Goal: Task Accomplishment & Management: Complete application form

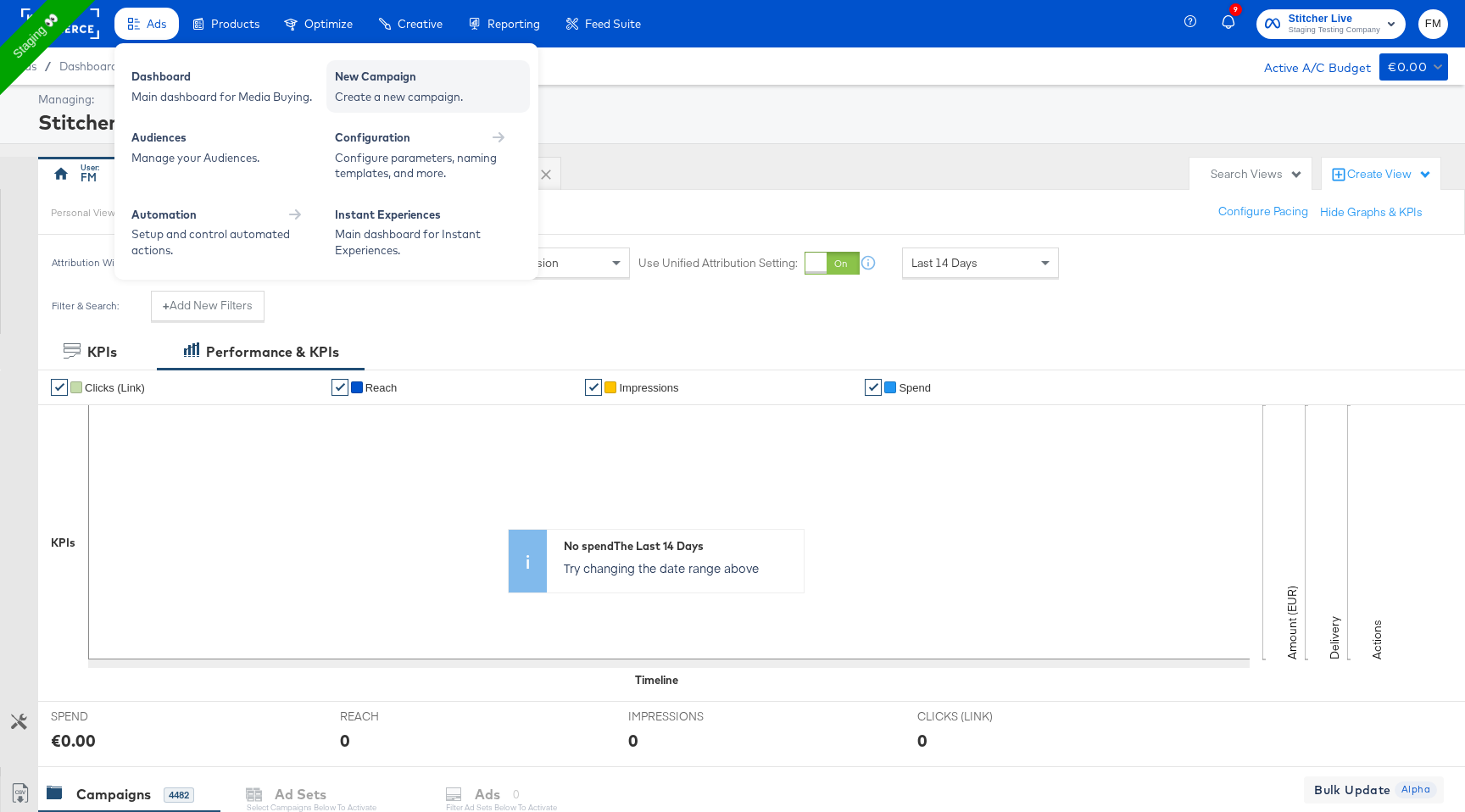
click at [426, 93] on div "Create a new campaign." at bounding box center [428, 97] width 187 height 16
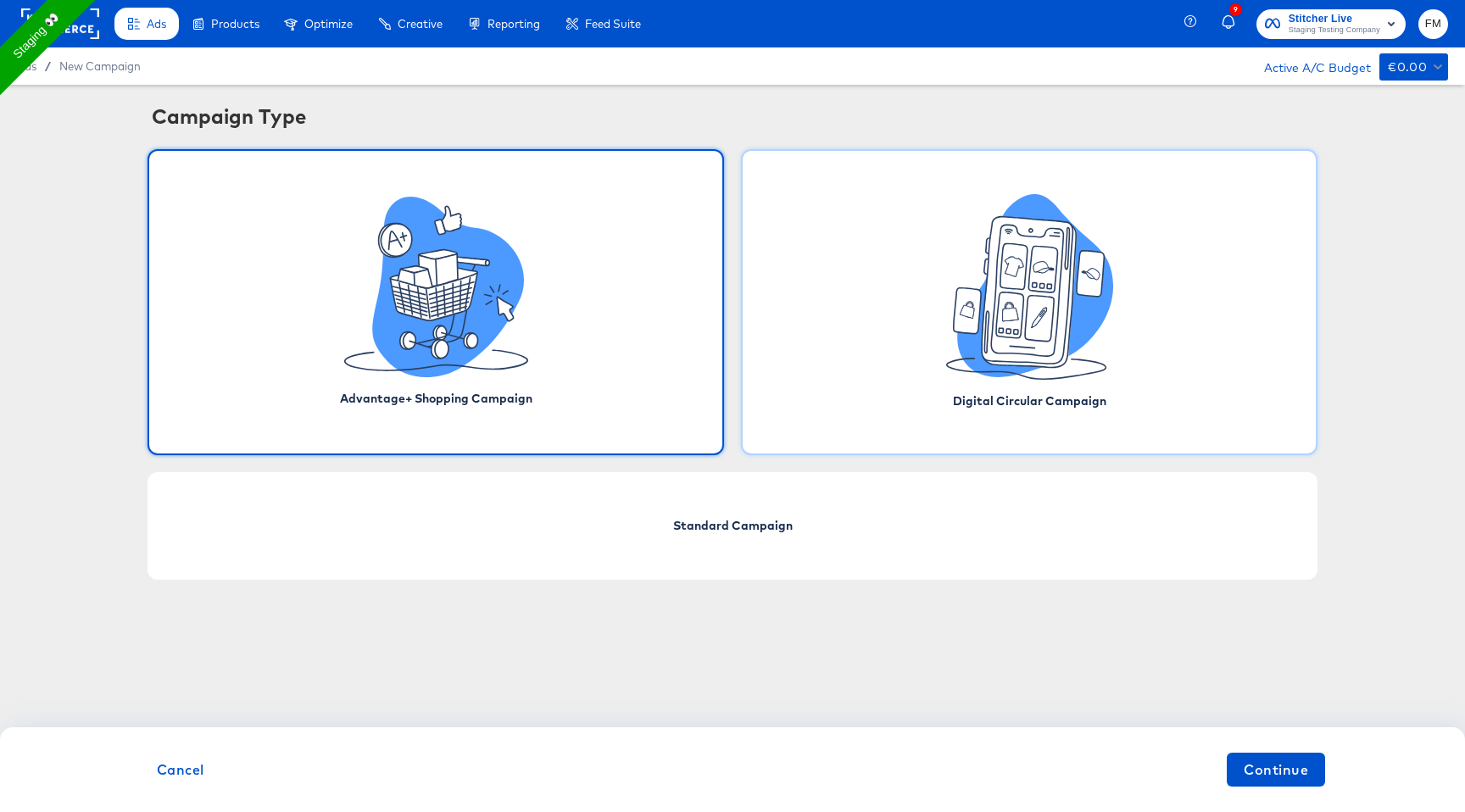
click at [962, 321] on icon at bounding box center [966, 311] width 27 height 46
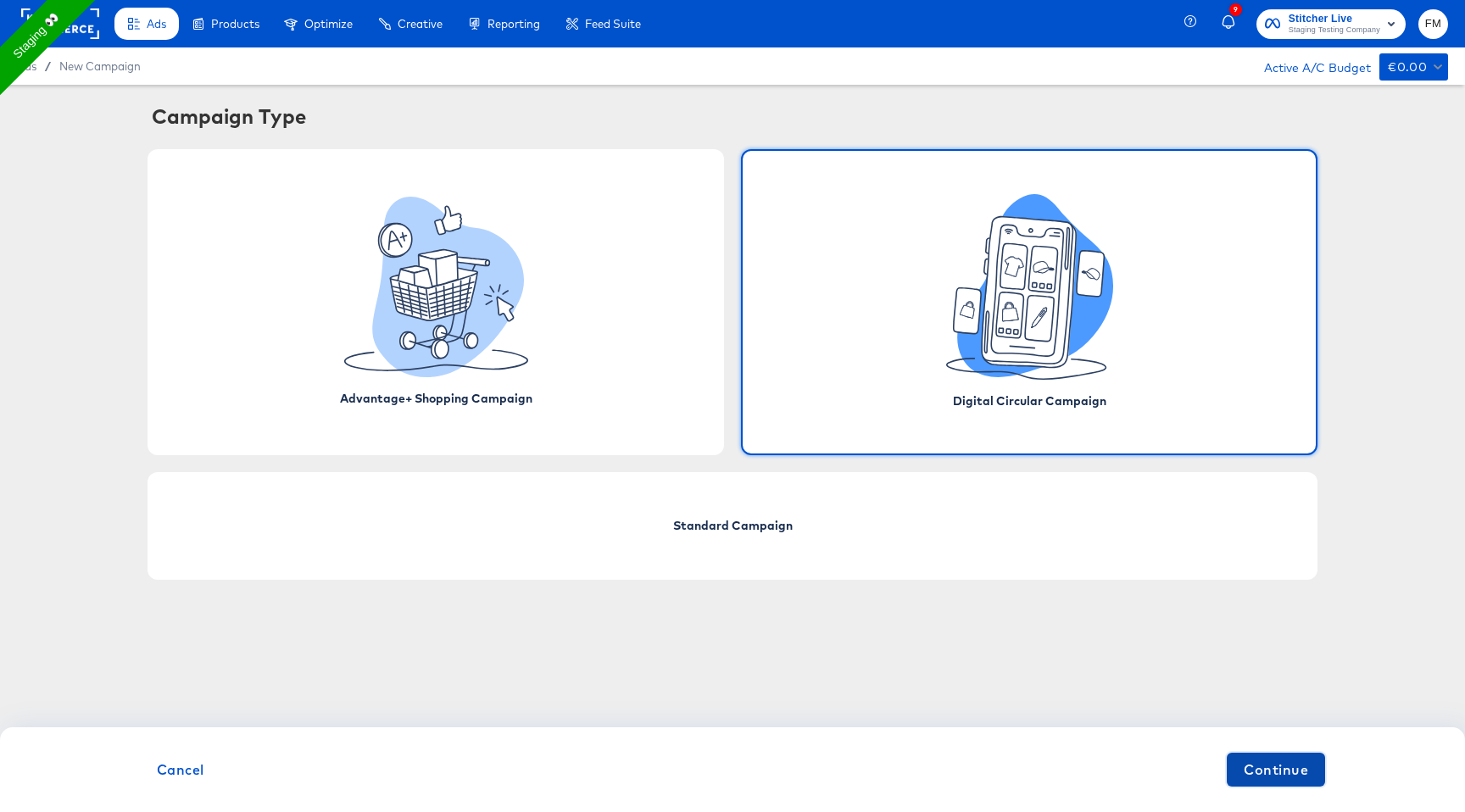
click at [1289, 769] on span "Continue" at bounding box center [1276, 769] width 64 height 24
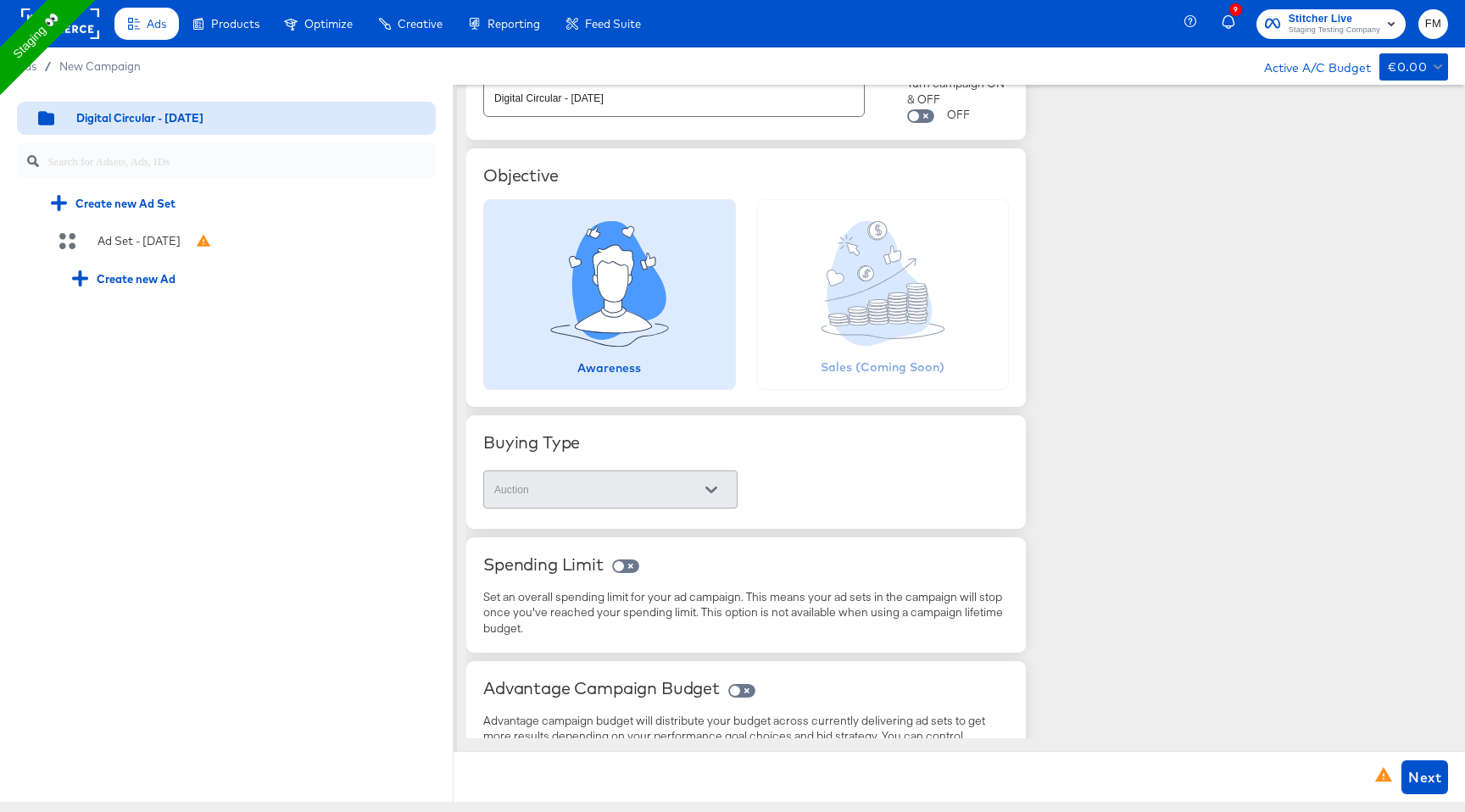
scroll to position [123, 0]
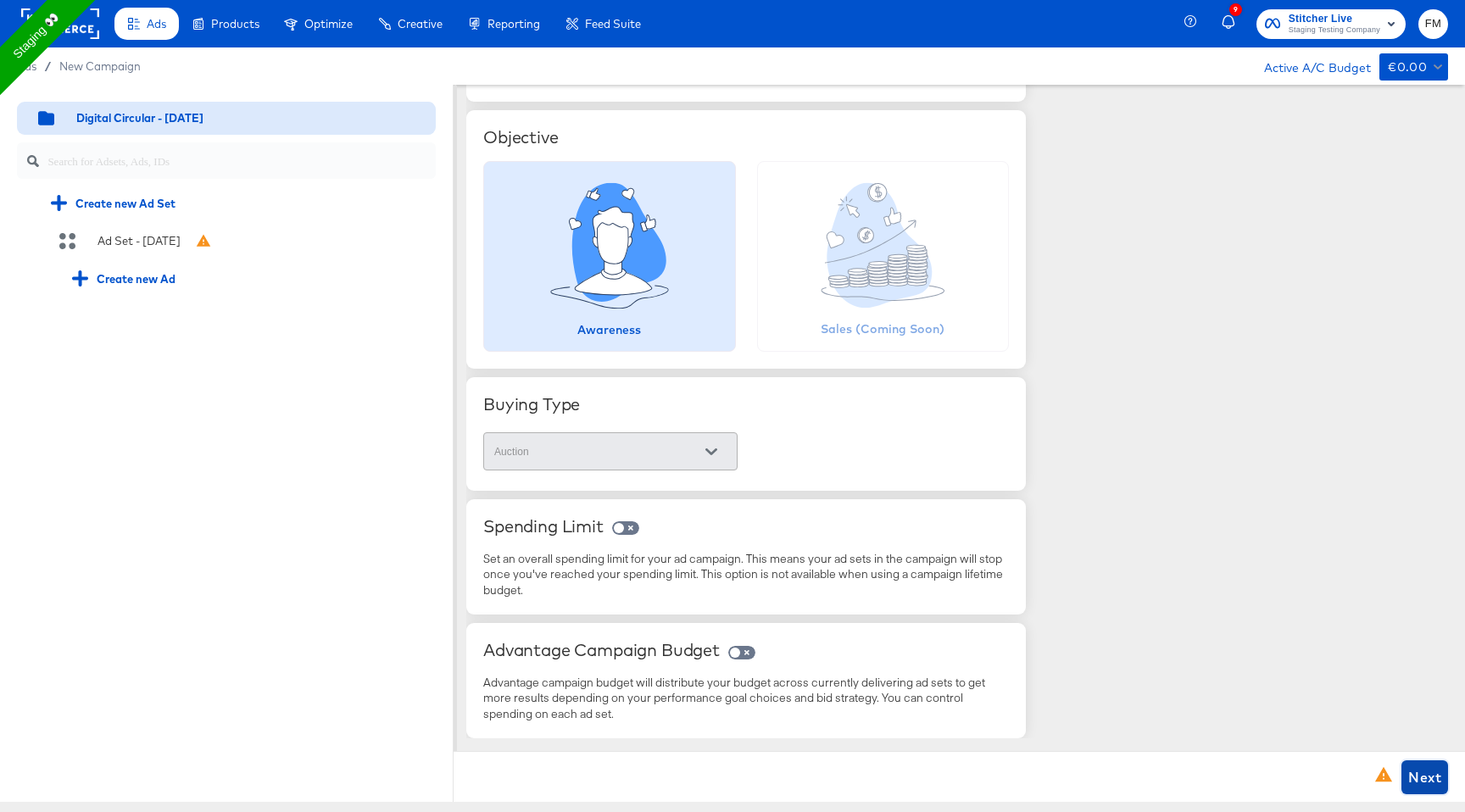
click at [1409, 785] on span "Next" at bounding box center [1424, 776] width 33 height 24
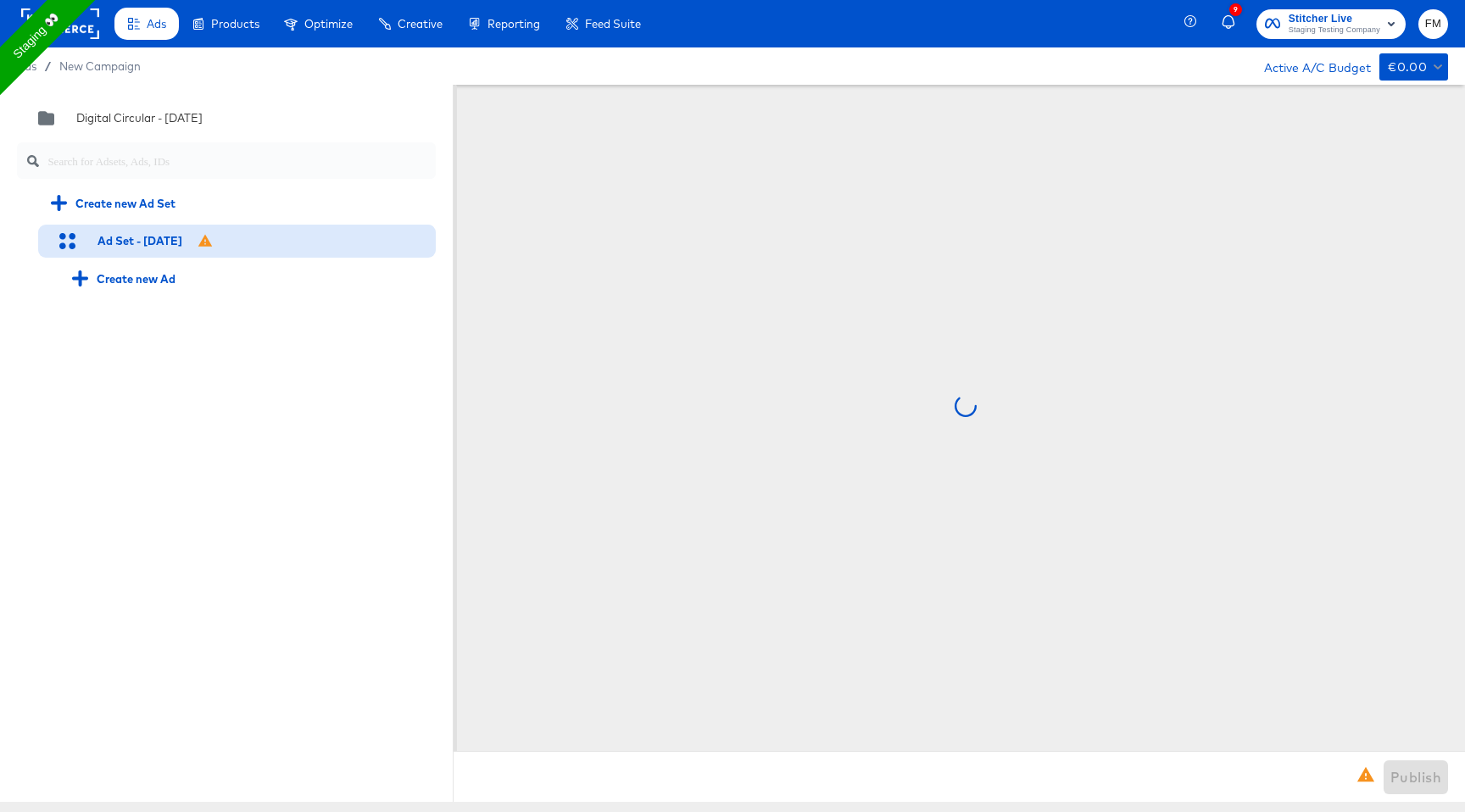
scroll to position [0, 0]
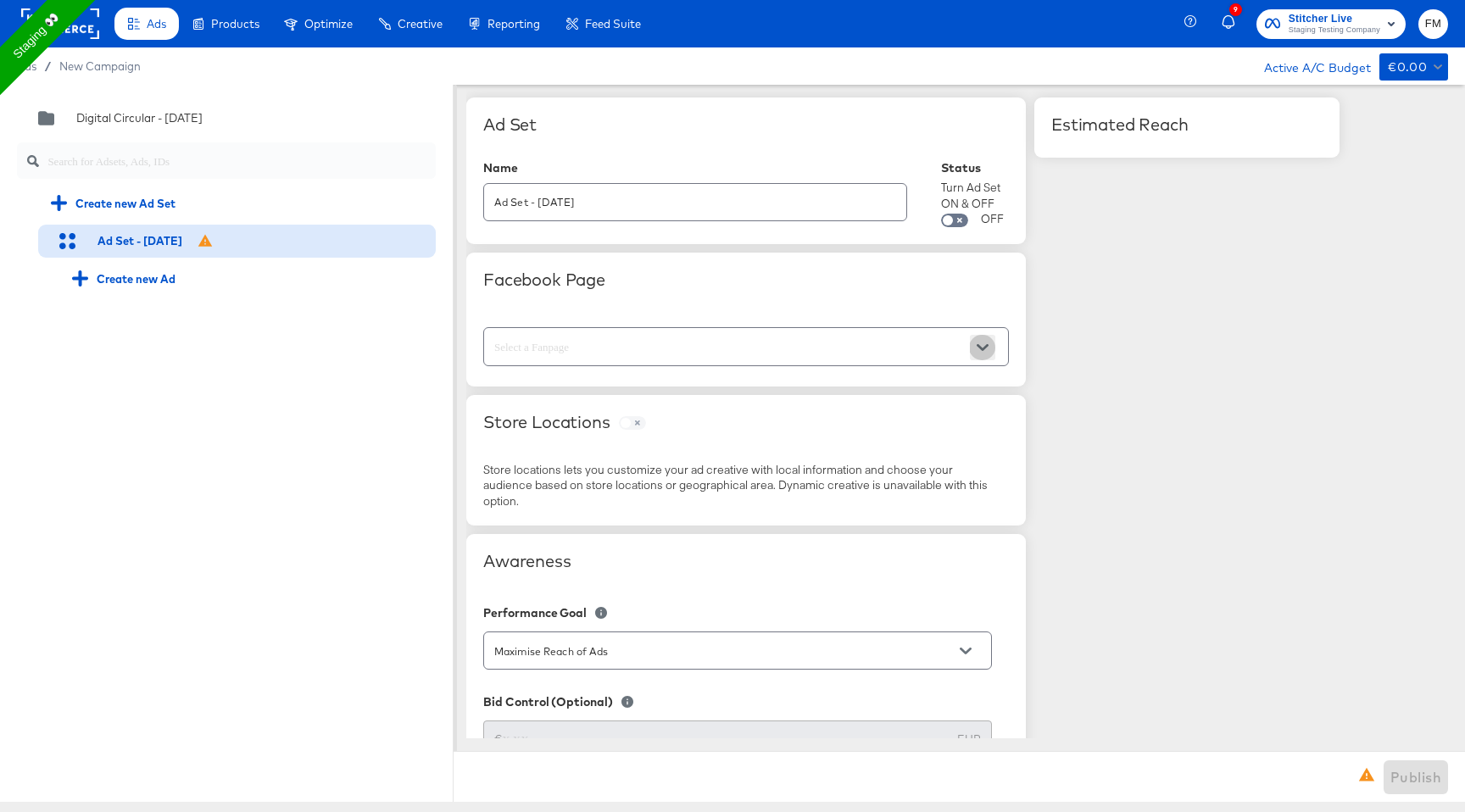
click at [986, 351] on icon "Open" at bounding box center [982, 347] width 12 height 12
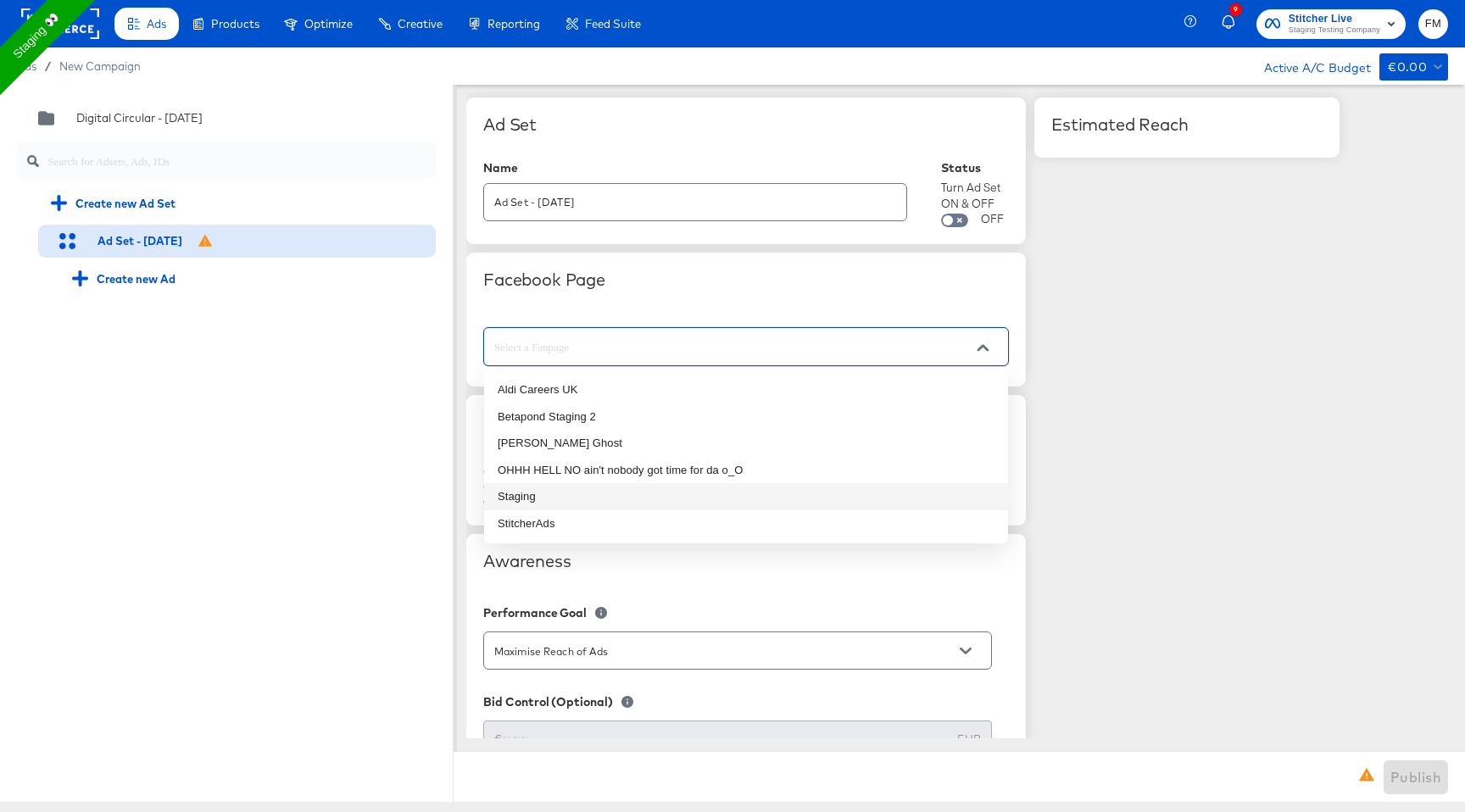
click at [729, 499] on li "Staging" at bounding box center [745, 496] width 524 height 27
type input "Staging"
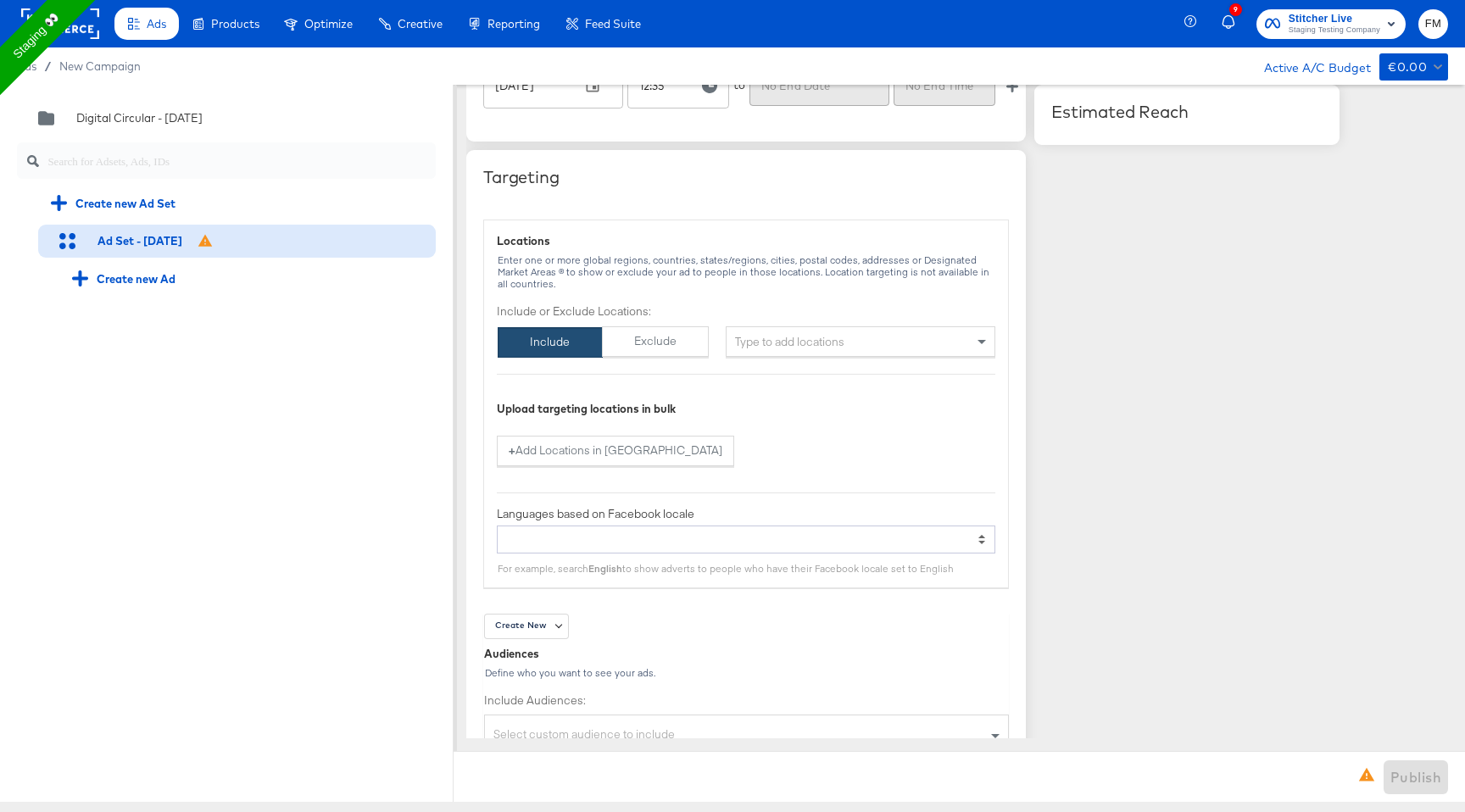
scroll to position [990, 0]
click at [821, 346] on div "Type to add locations" at bounding box center [861, 339] width 270 height 30
type input "u"
type input "new"
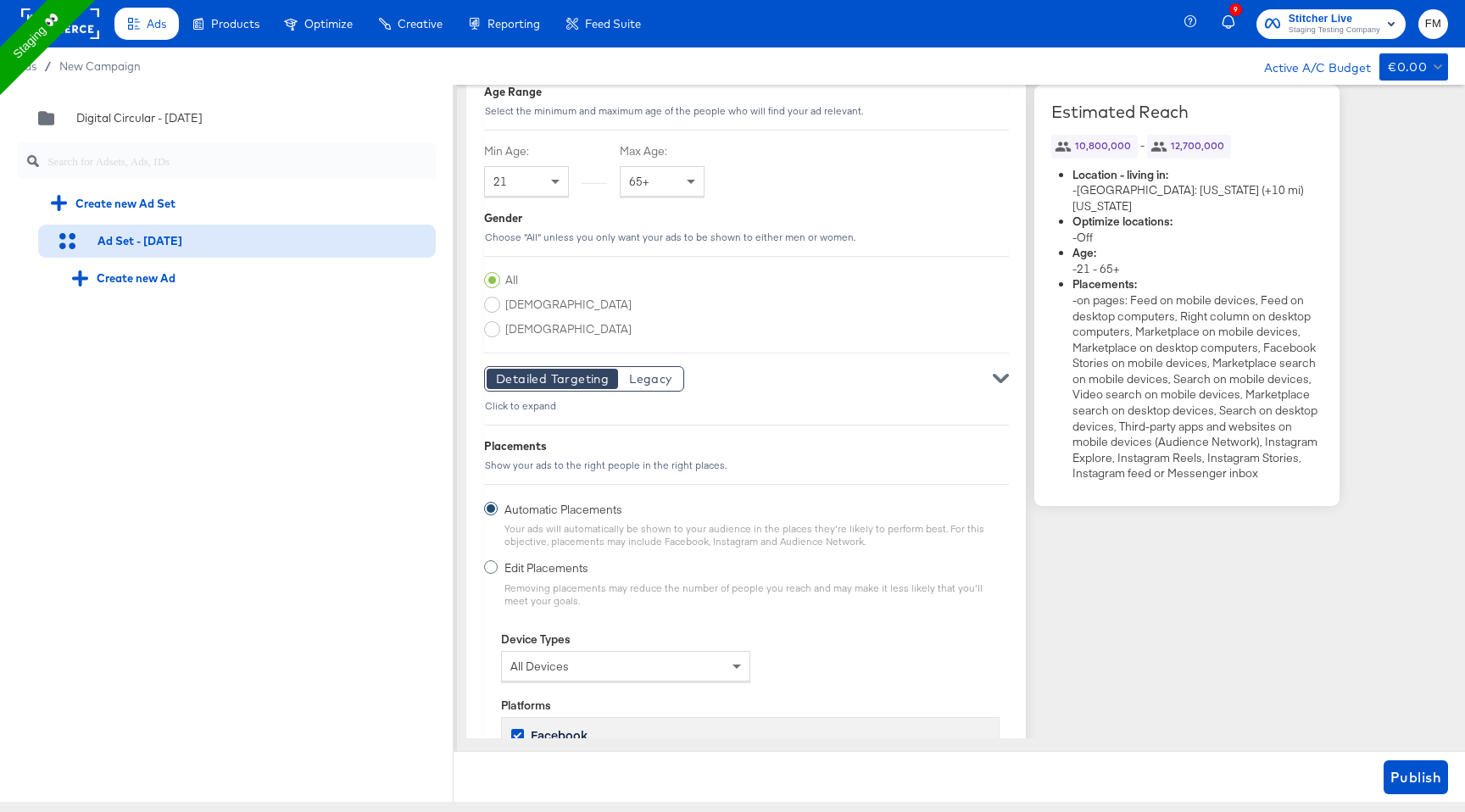
scroll to position [2623, 0]
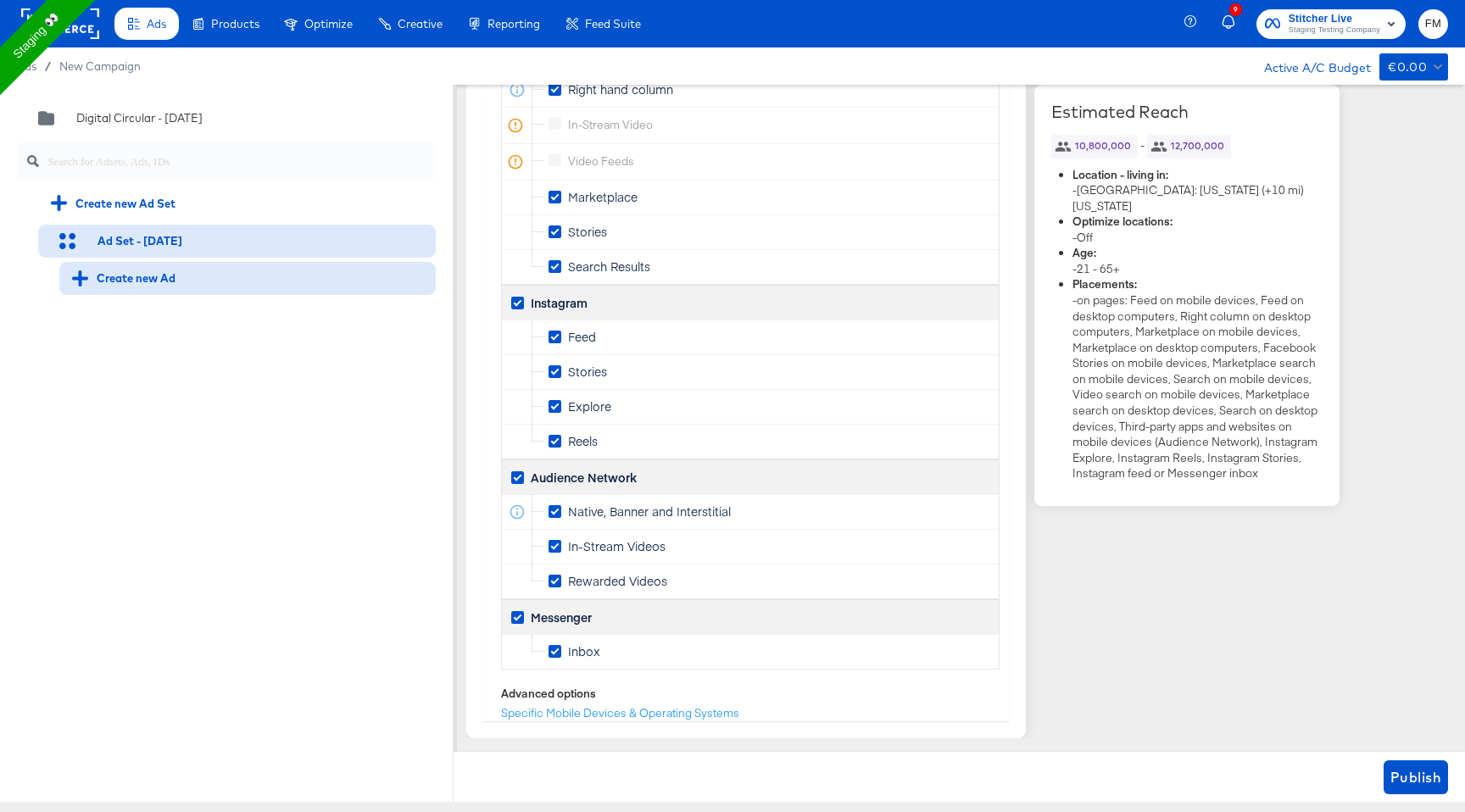
click at [125, 278] on div "Create new Ad" at bounding box center [124, 278] width 104 height 16
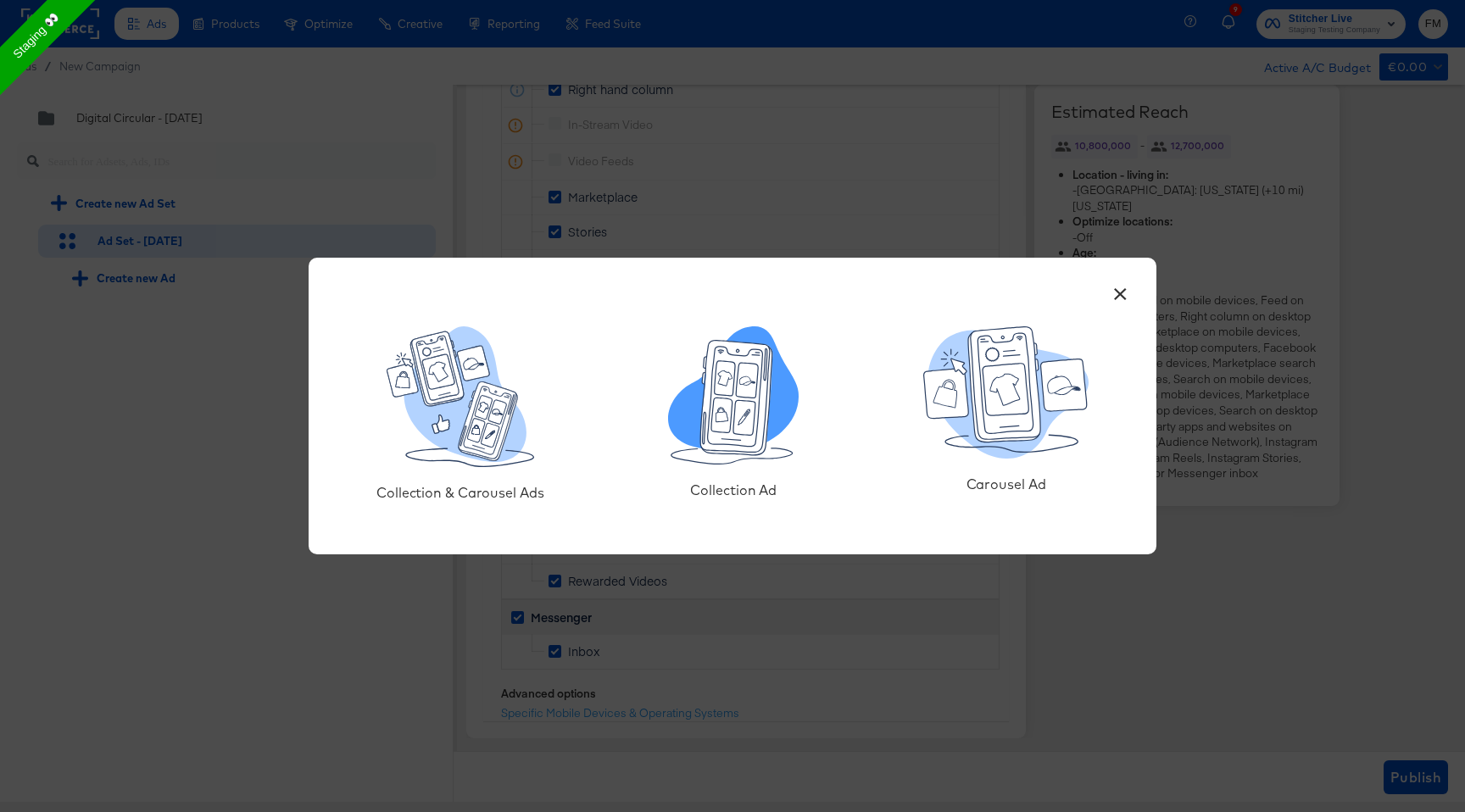
click at [755, 390] on icon at bounding box center [747, 379] width 22 height 35
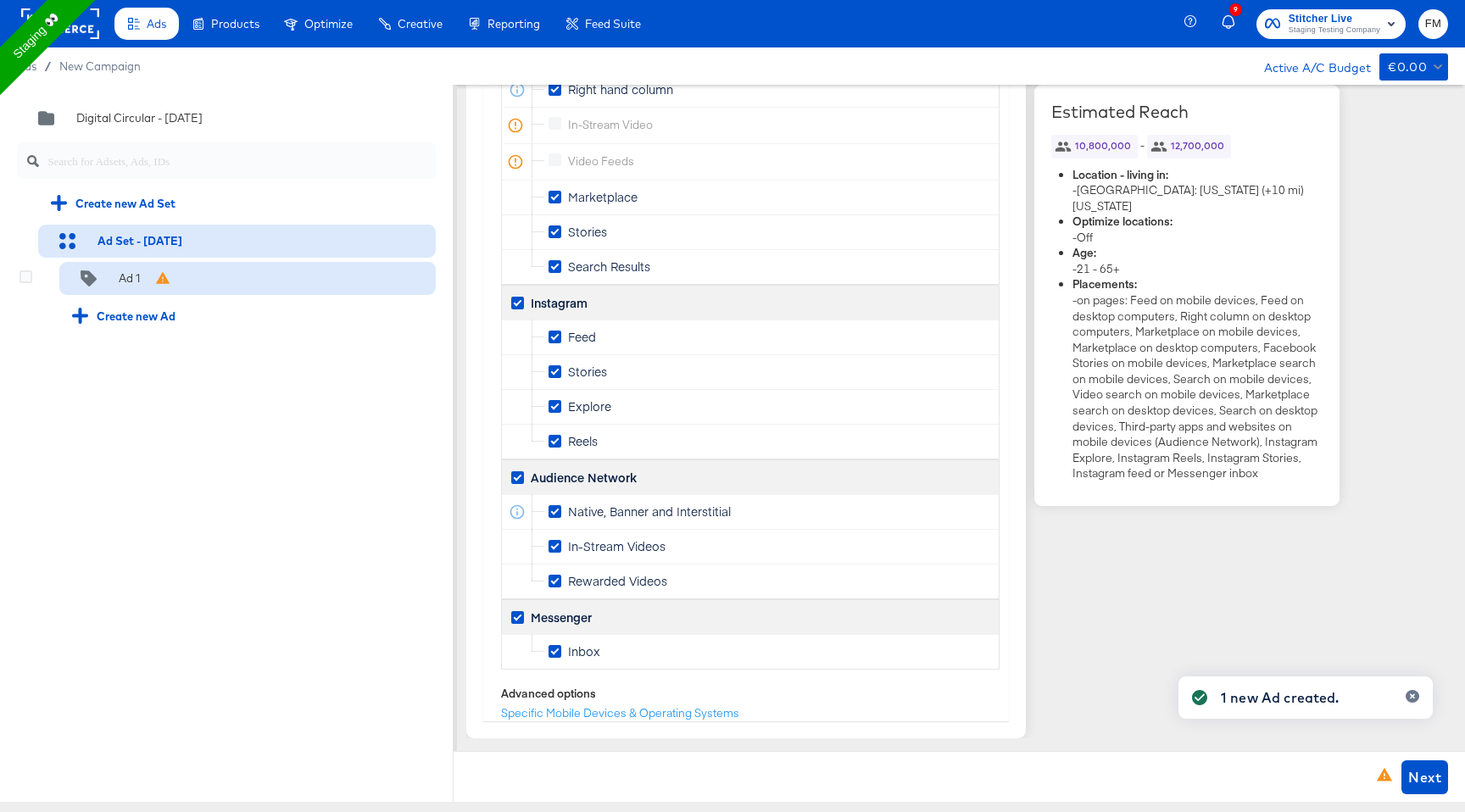
click at [229, 272] on div "Ad 1" at bounding box center [247, 278] width 377 height 34
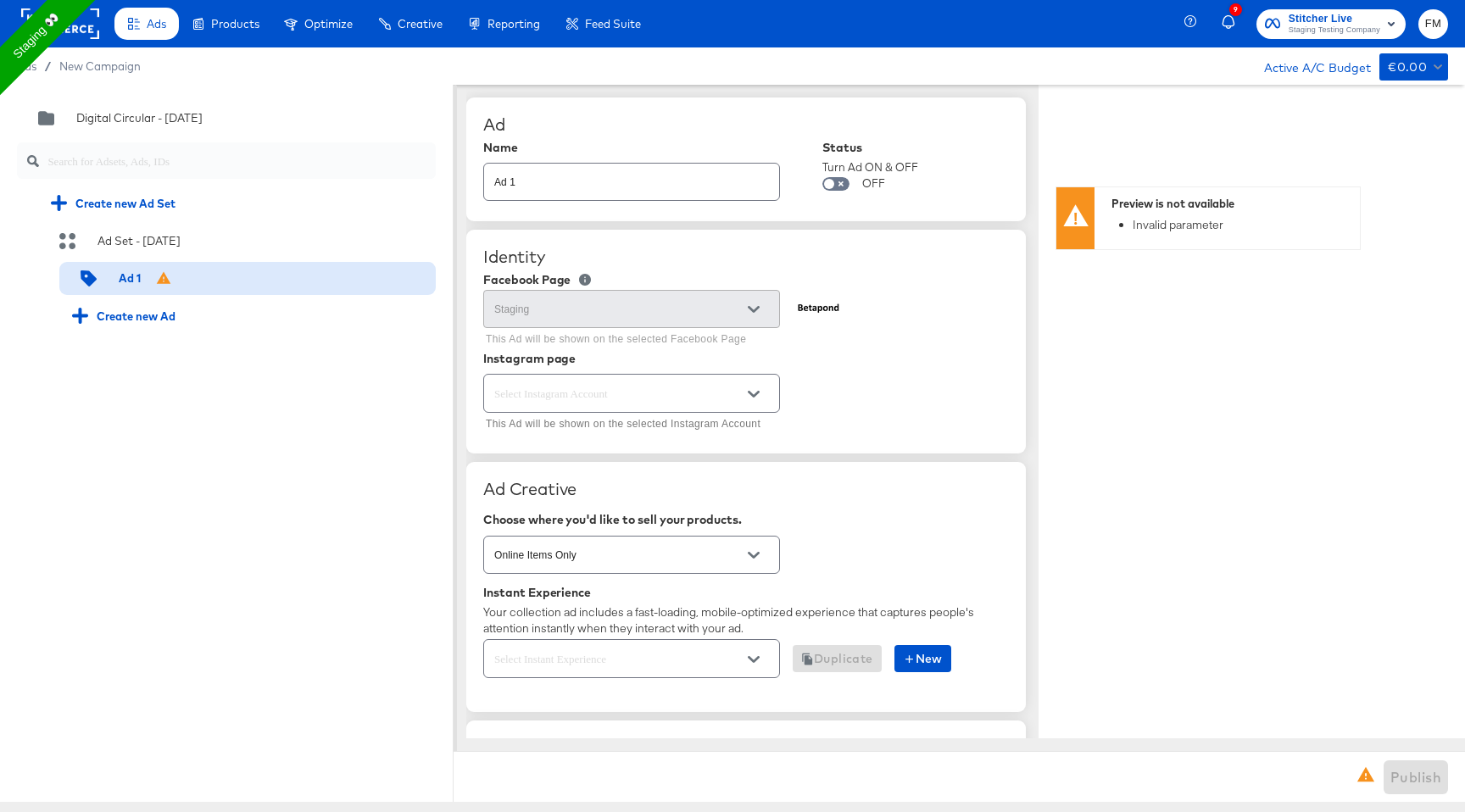
click at [762, 391] on button "Open" at bounding box center [753, 394] width 25 height 25
click at [730, 433] on li "stitcherads" at bounding box center [631, 436] width 295 height 27
type textarea "x"
type input "stitcherads"
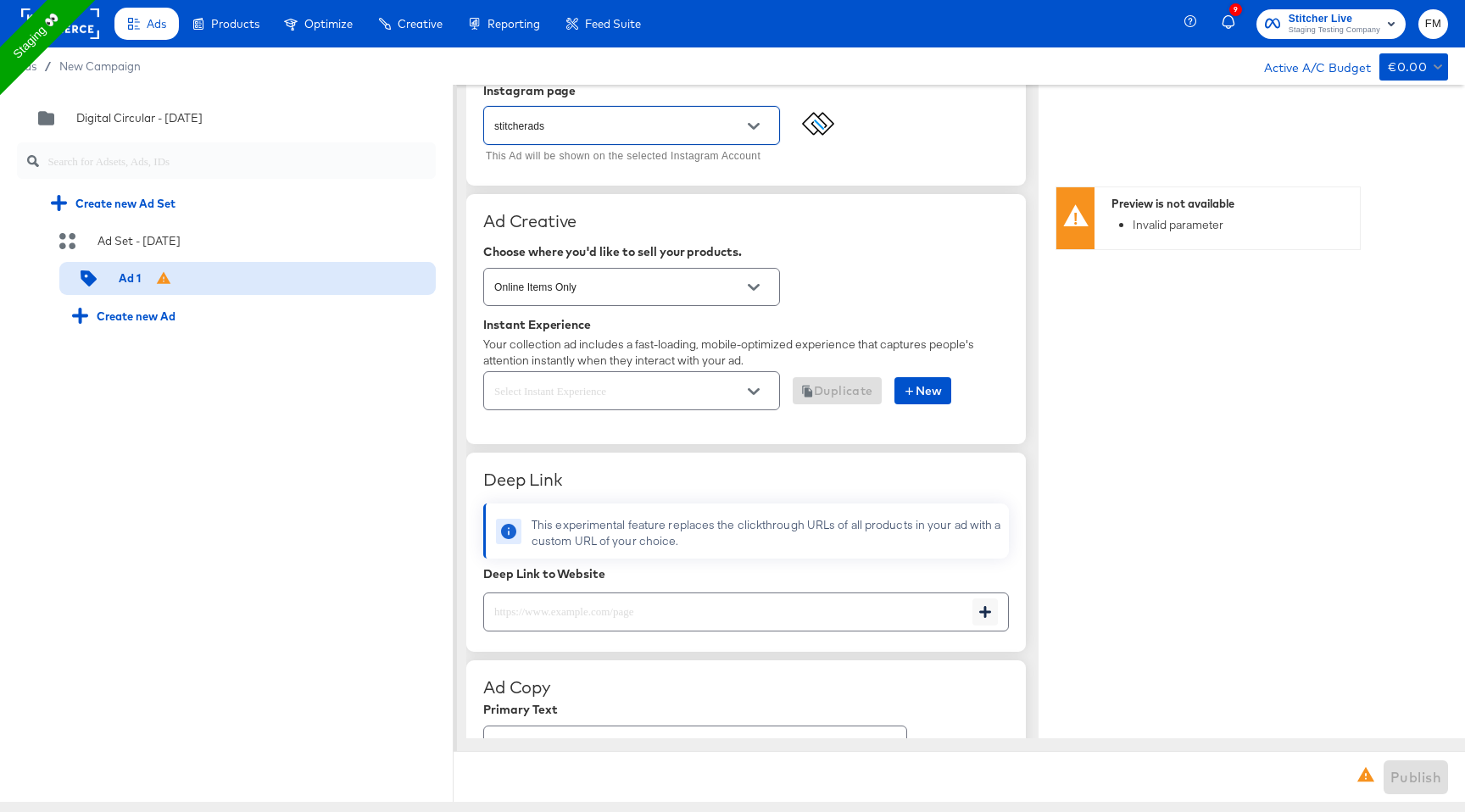
scroll to position [300, 0]
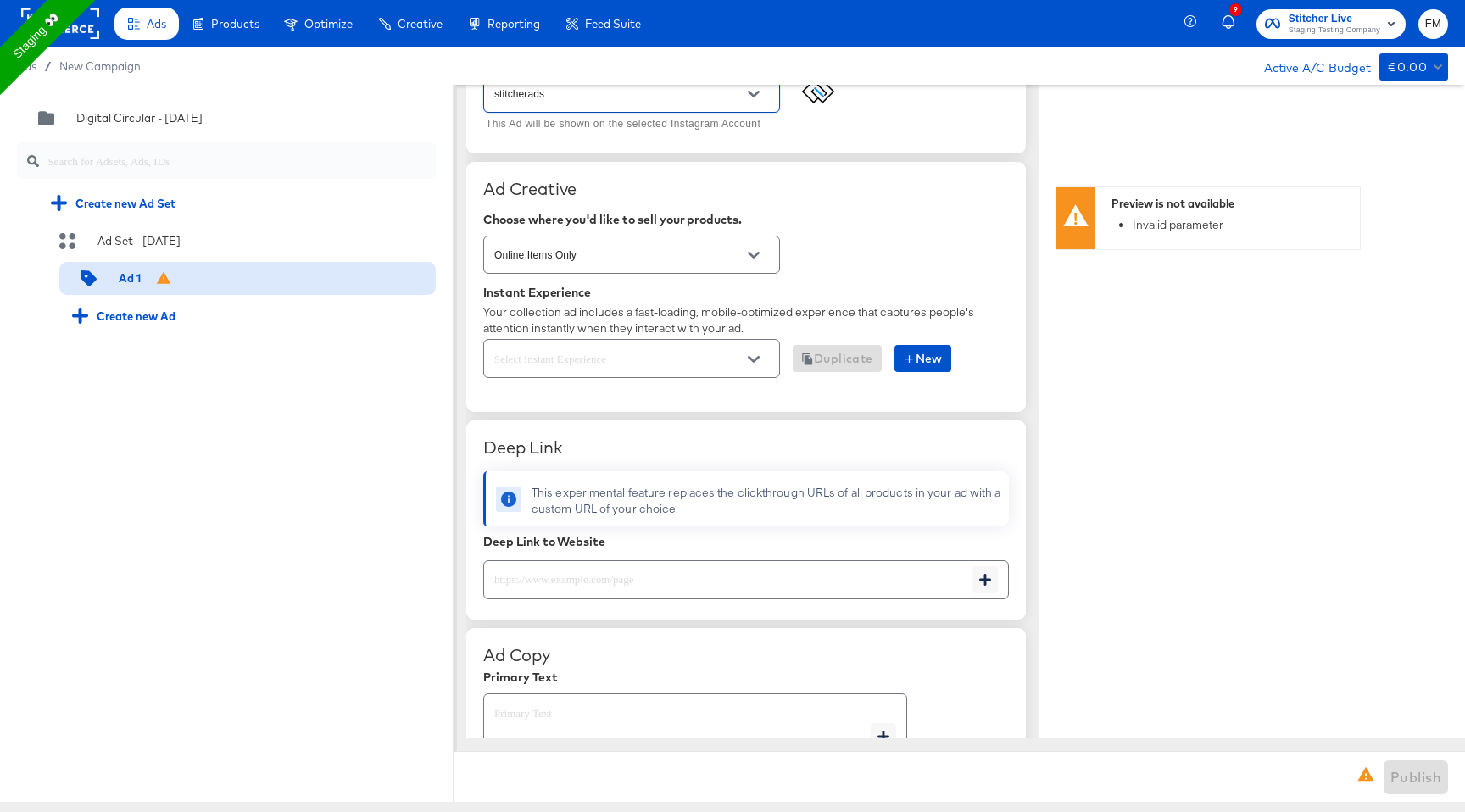
click at [750, 361] on icon "Open" at bounding box center [753, 359] width 12 height 12
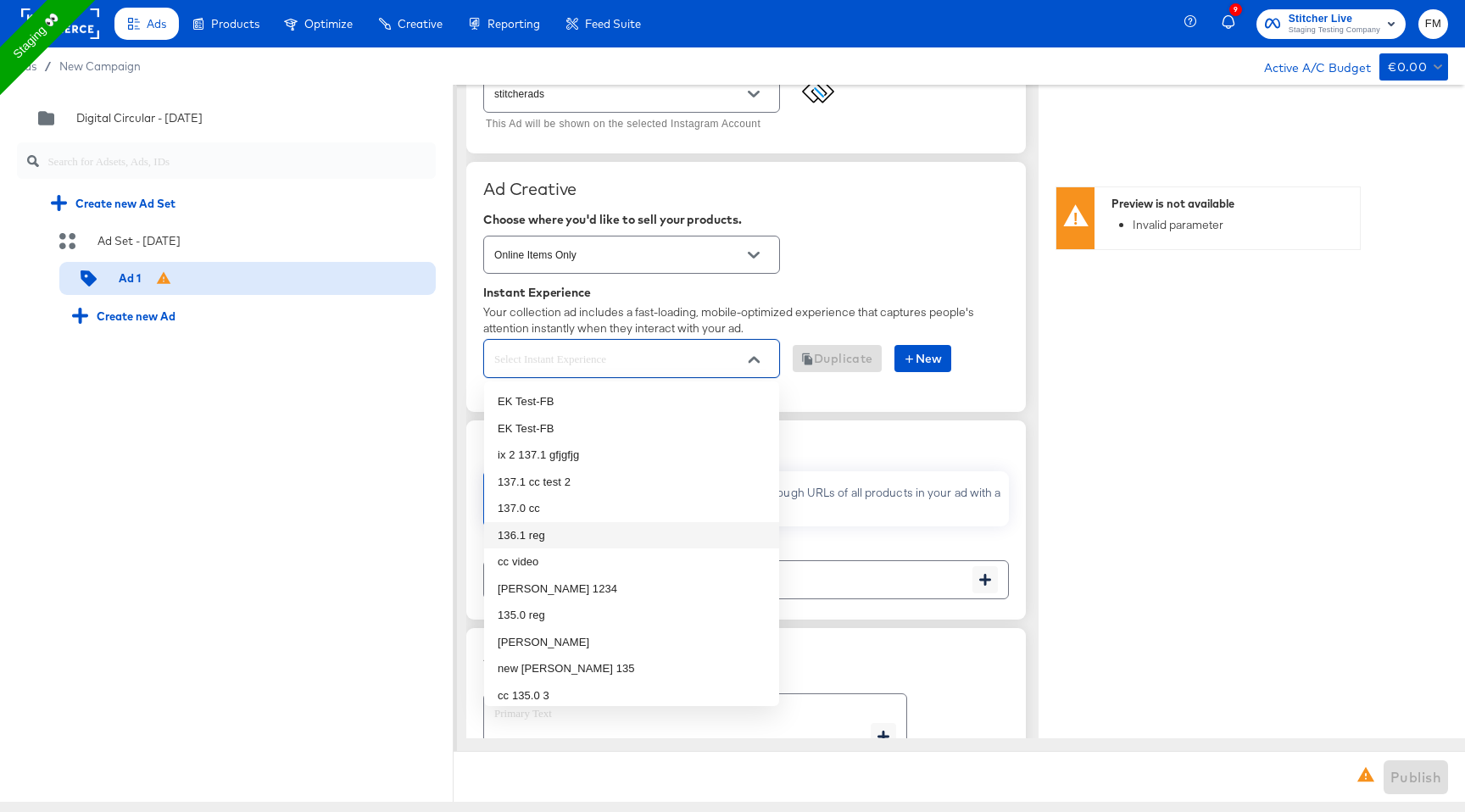
click at [686, 525] on li "136.1 reg" at bounding box center [631, 535] width 295 height 27
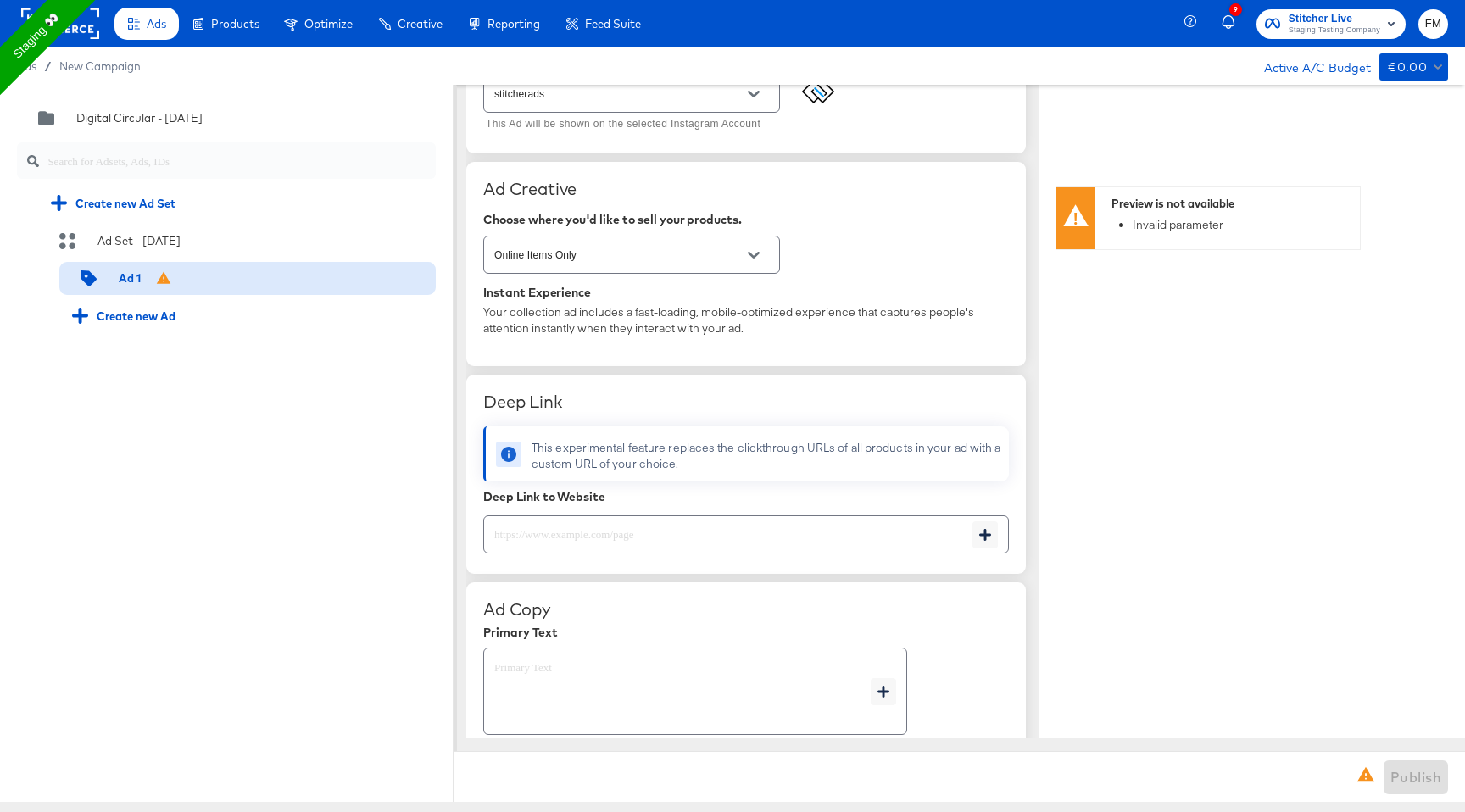
click at [689, 526] on input "text" at bounding box center [728, 527] width 488 height 37
type textarea "x"
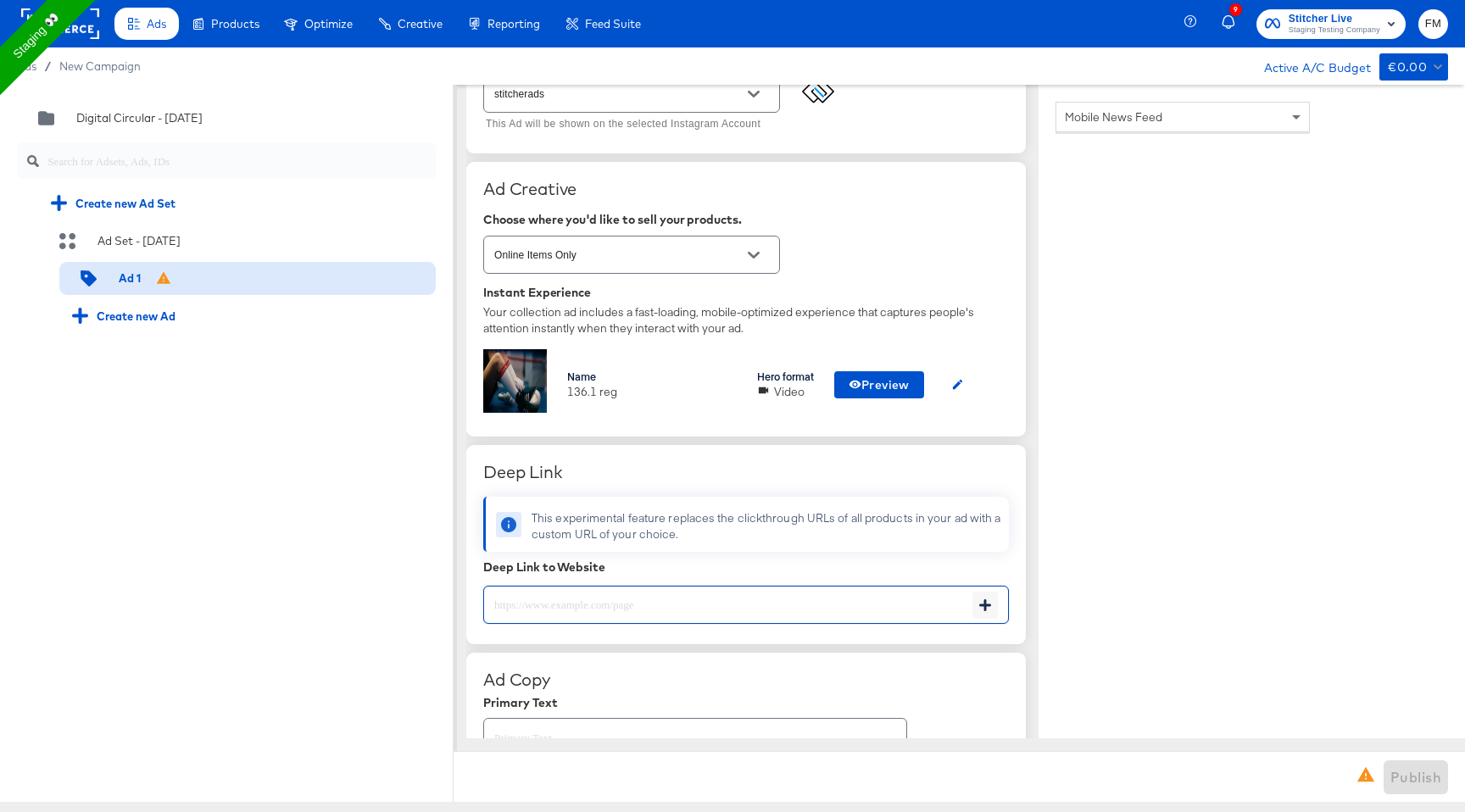
paste input "[URL][DOMAIN_NAME]"
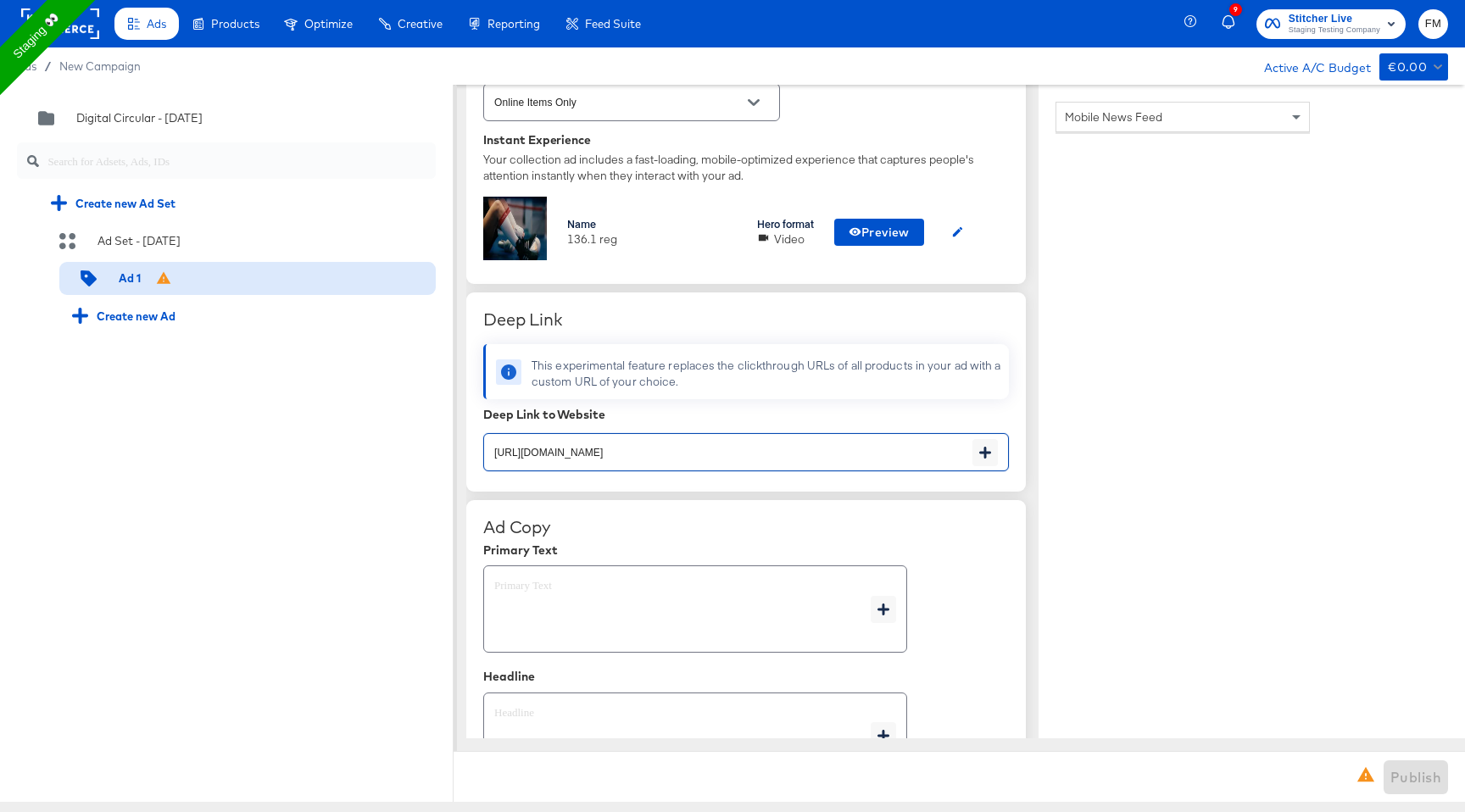
scroll to position [518, 0]
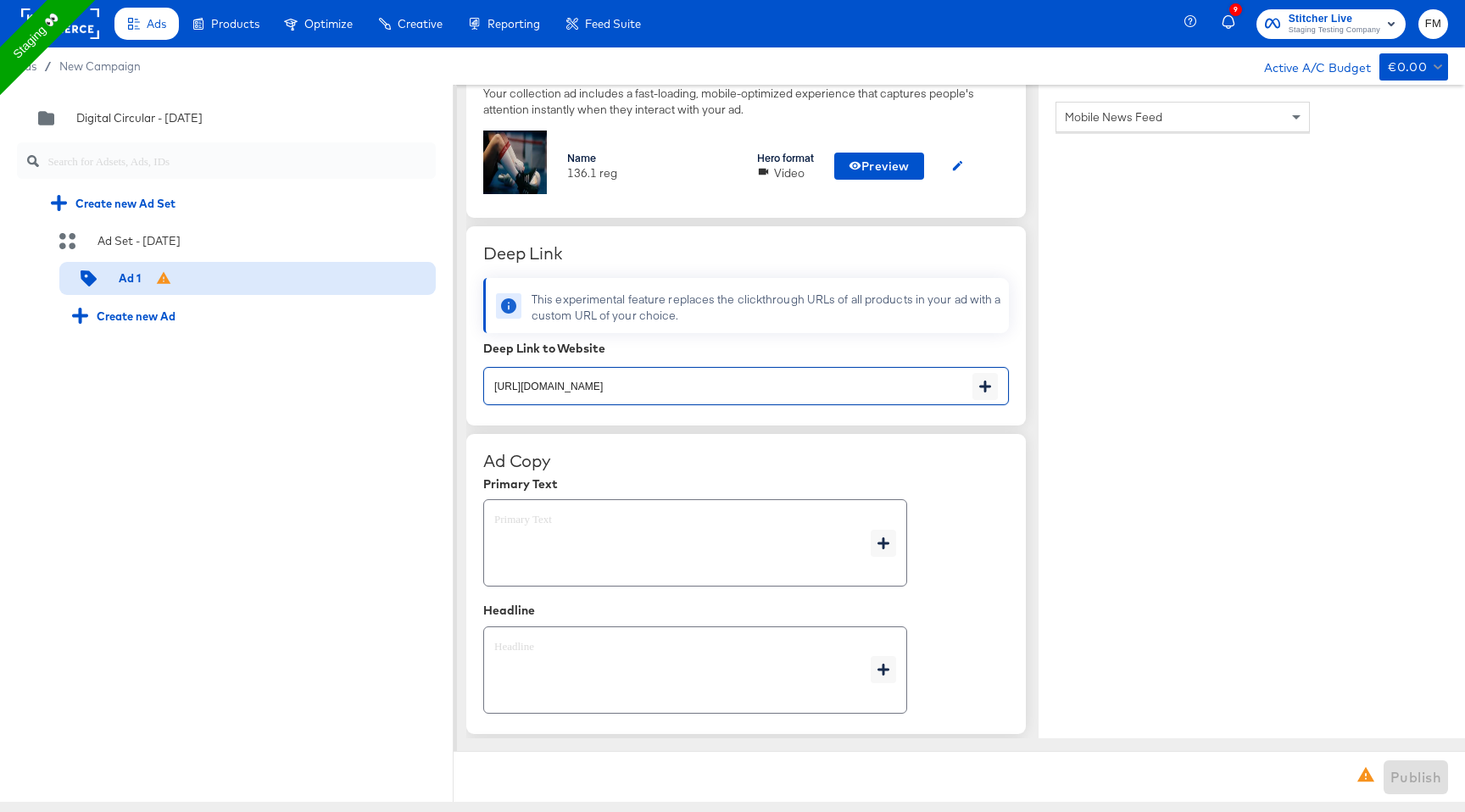
type input "[URL][DOMAIN_NAME]"
type textarea "x"
click at [731, 558] on textarea at bounding box center [683, 543] width 377 height 61
type textarea "x"
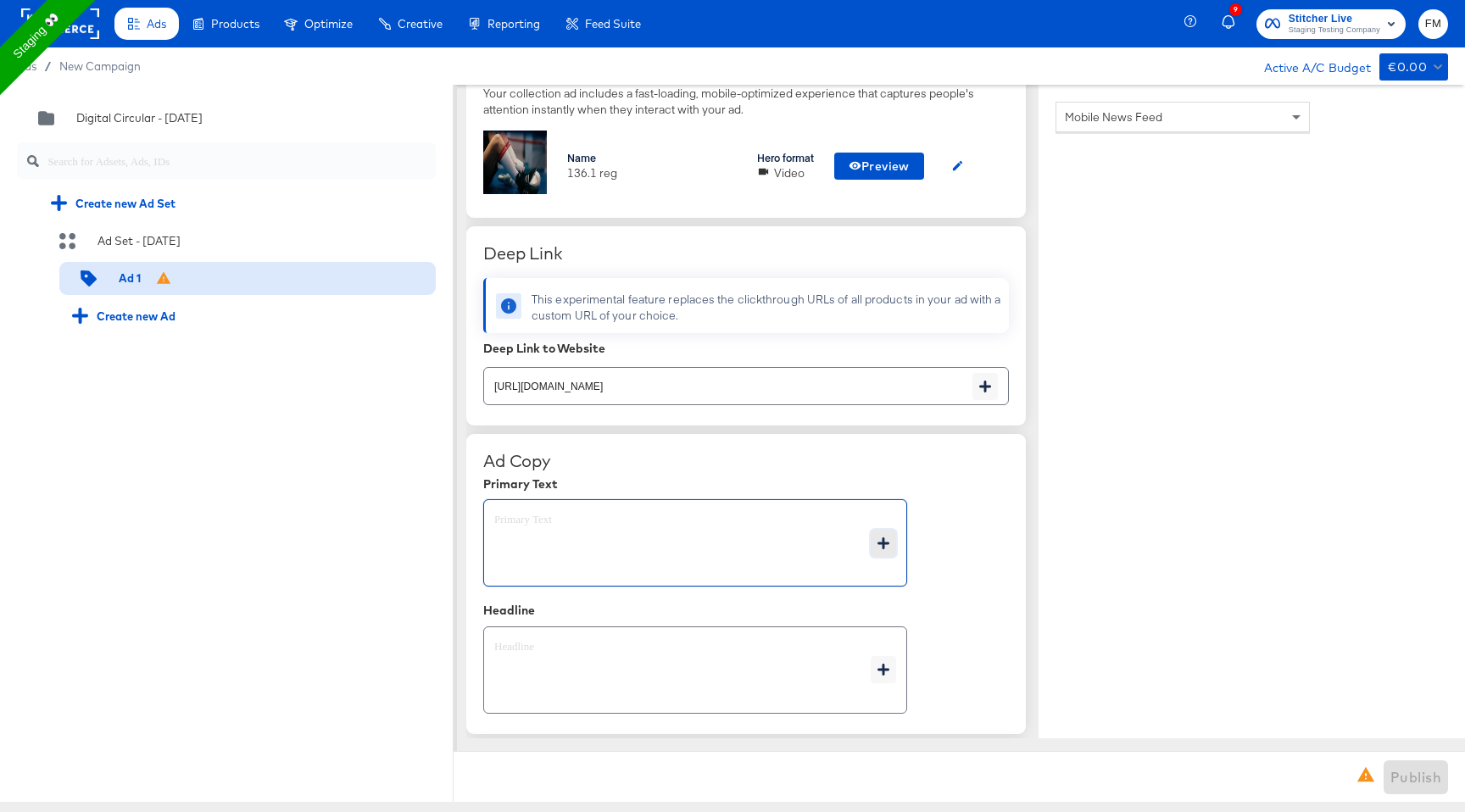
type textarea "x"
click at [881, 545] on icon "button" at bounding box center [883, 543] width 12 height 12
type textarea "x"
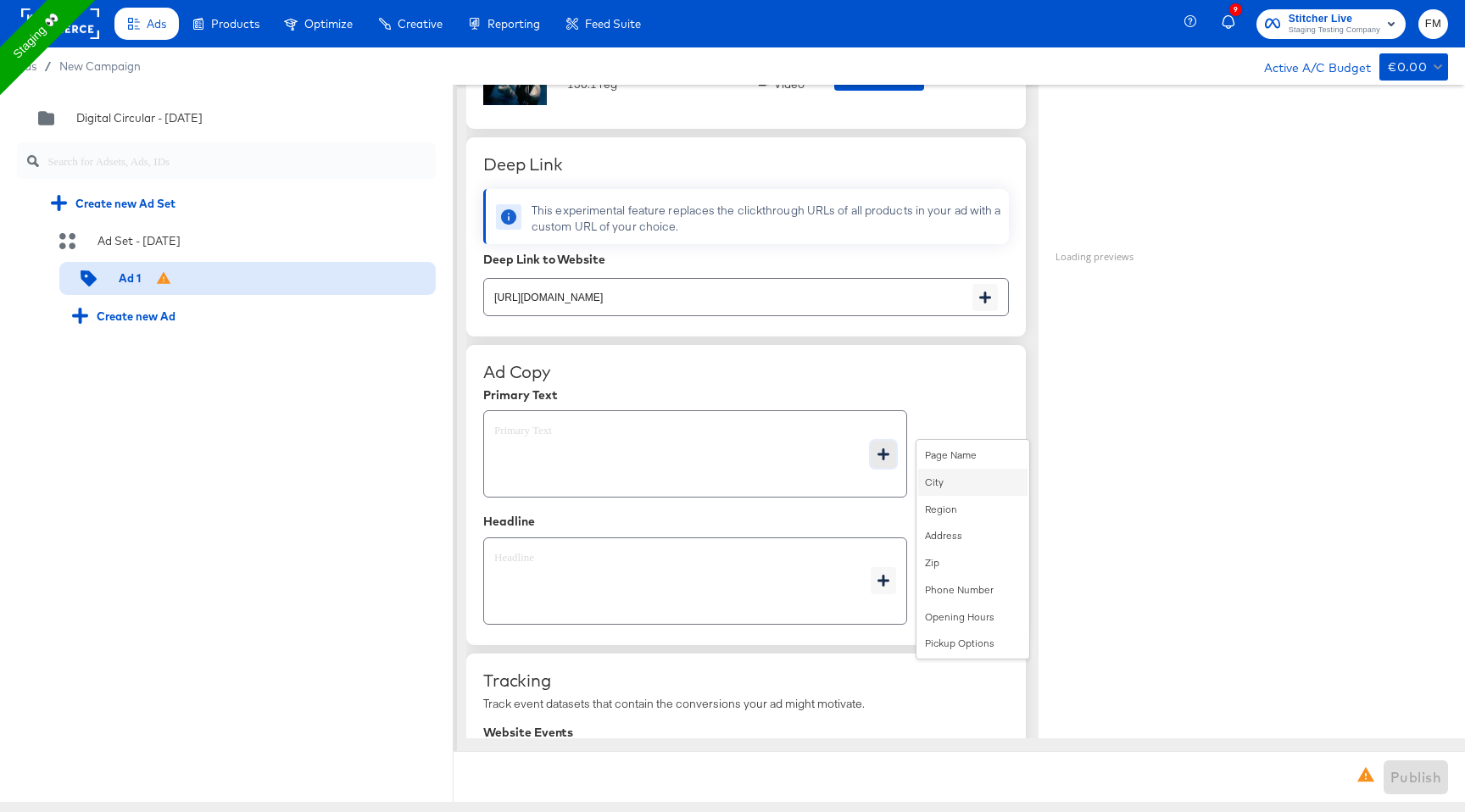
scroll to position [613, 0]
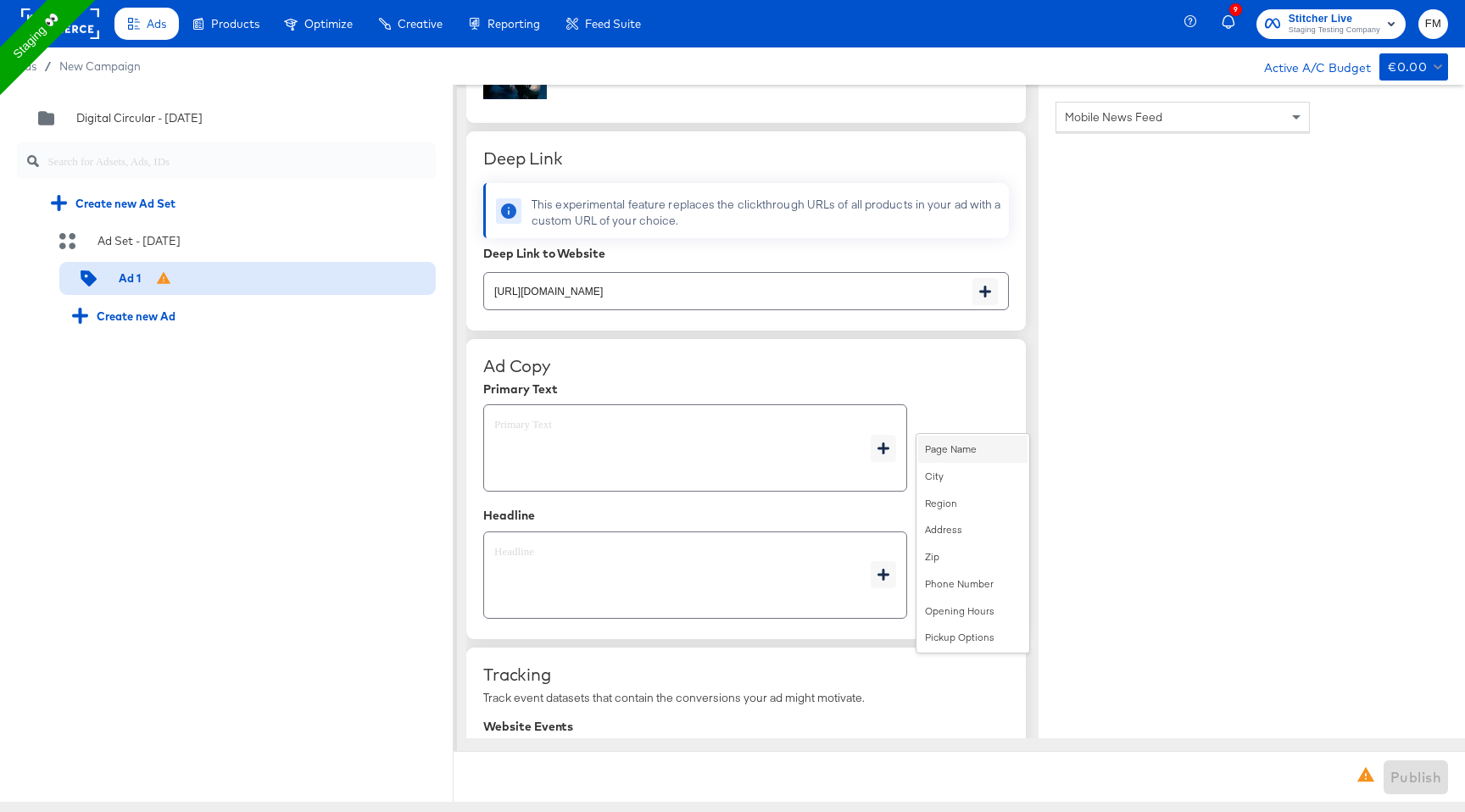
click at [950, 444] on div "Page Name" at bounding box center [972, 449] width 109 height 27
type textarea "{{[DOMAIN_NAME]}}"
type textarea "x"
drag, startPoint x: 550, startPoint y: 421, endPoint x: 503, endPoint y: 421, distance: 47.0
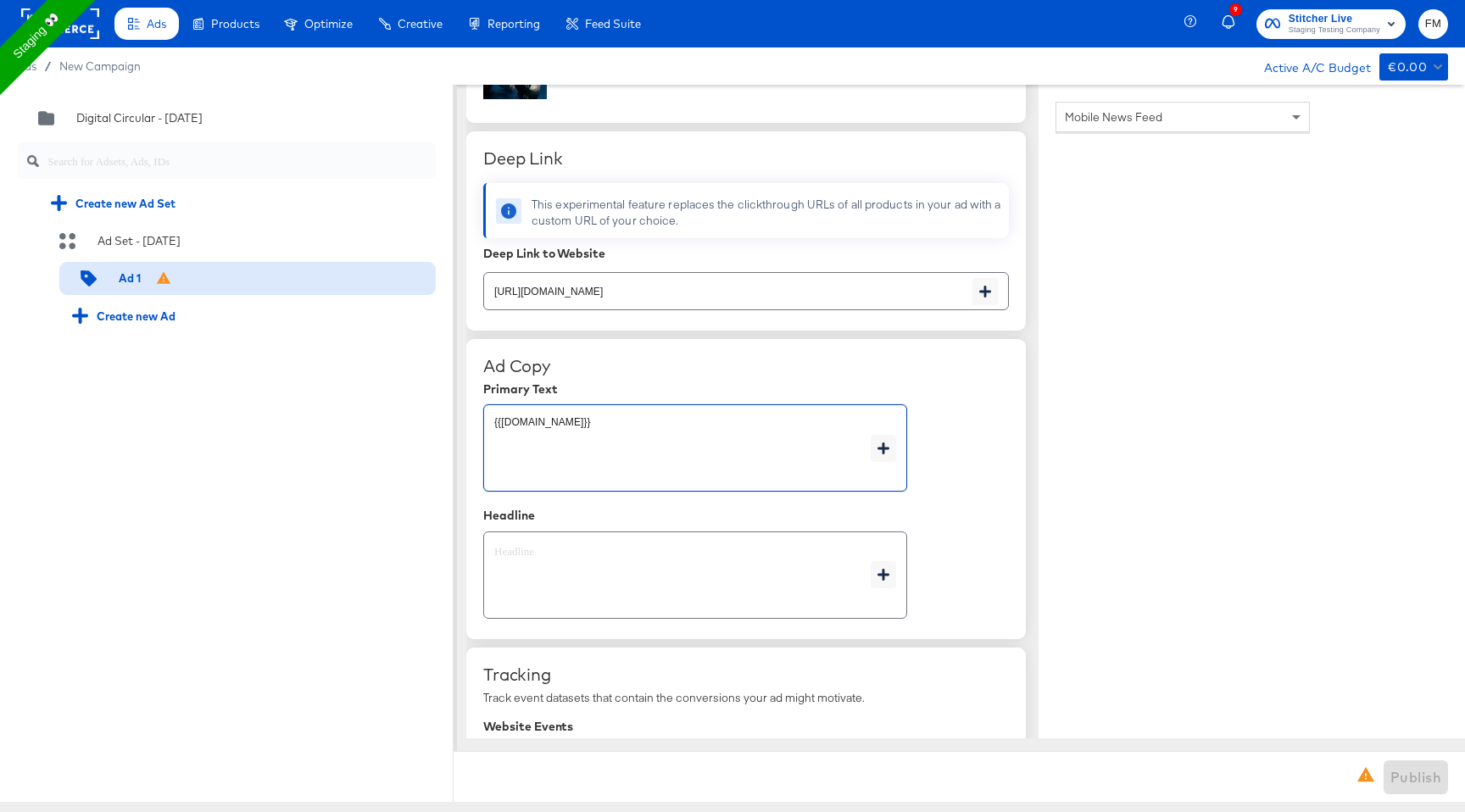
click at [503, 421] on textarea "{{[DOMAIN_NAME]}}" at bounding box center [683, 448] width 377 height 61
click at [524, 427] on textarea "{{[DOMAIN_NAME]}}" at bounding box center [683, 448] width 377 height 61
click at [528, 422] on textarea "{{[DOMAIN_NAME]}}" at bounding box center [683, 448] width 377 height 61
type textarea "x"
type textarea "{{pagename}}"
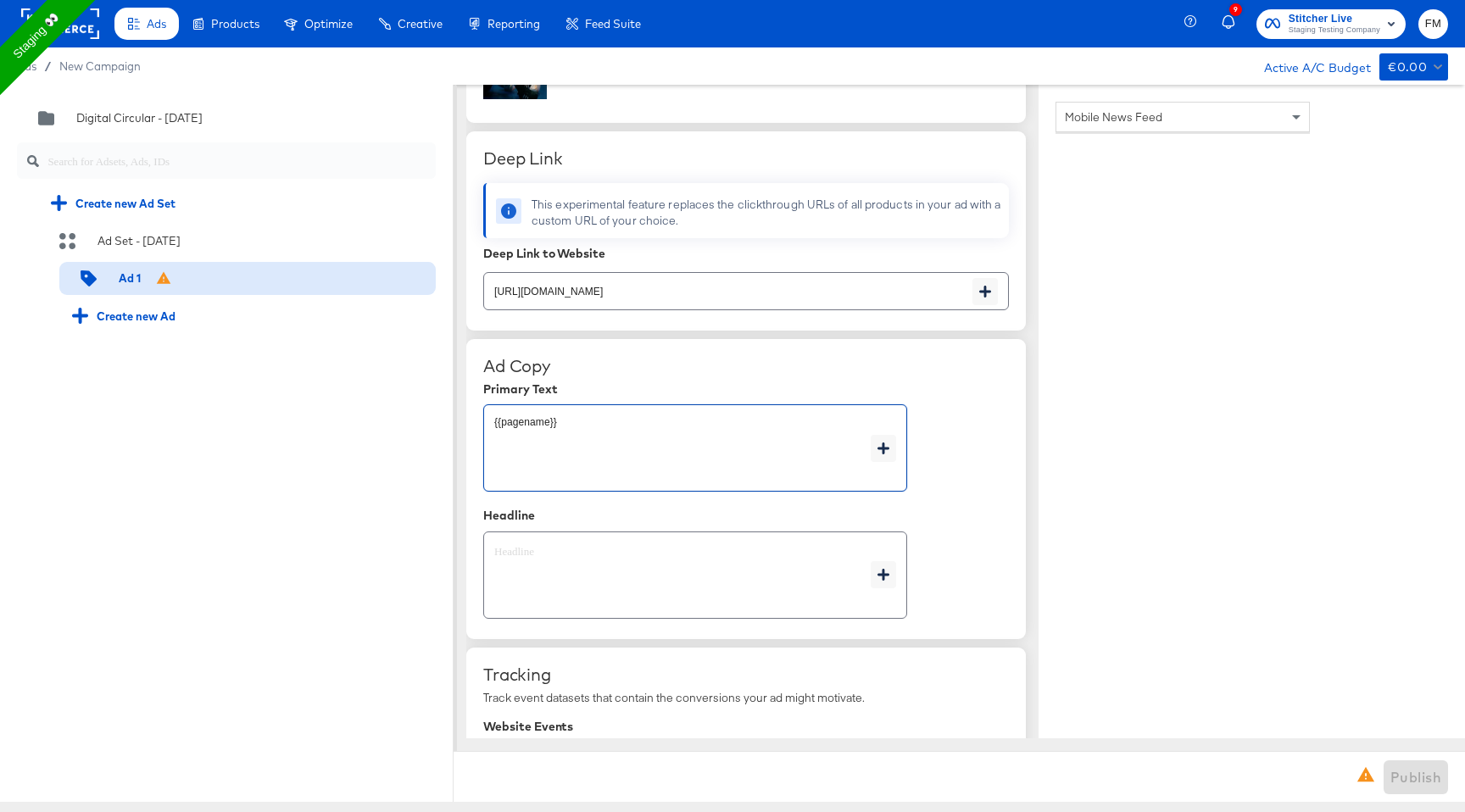
type textarea "x"
type textarea "{{pagname}}"
type textarea "x"
type textarea "{{paname}}"
type textarea "x"
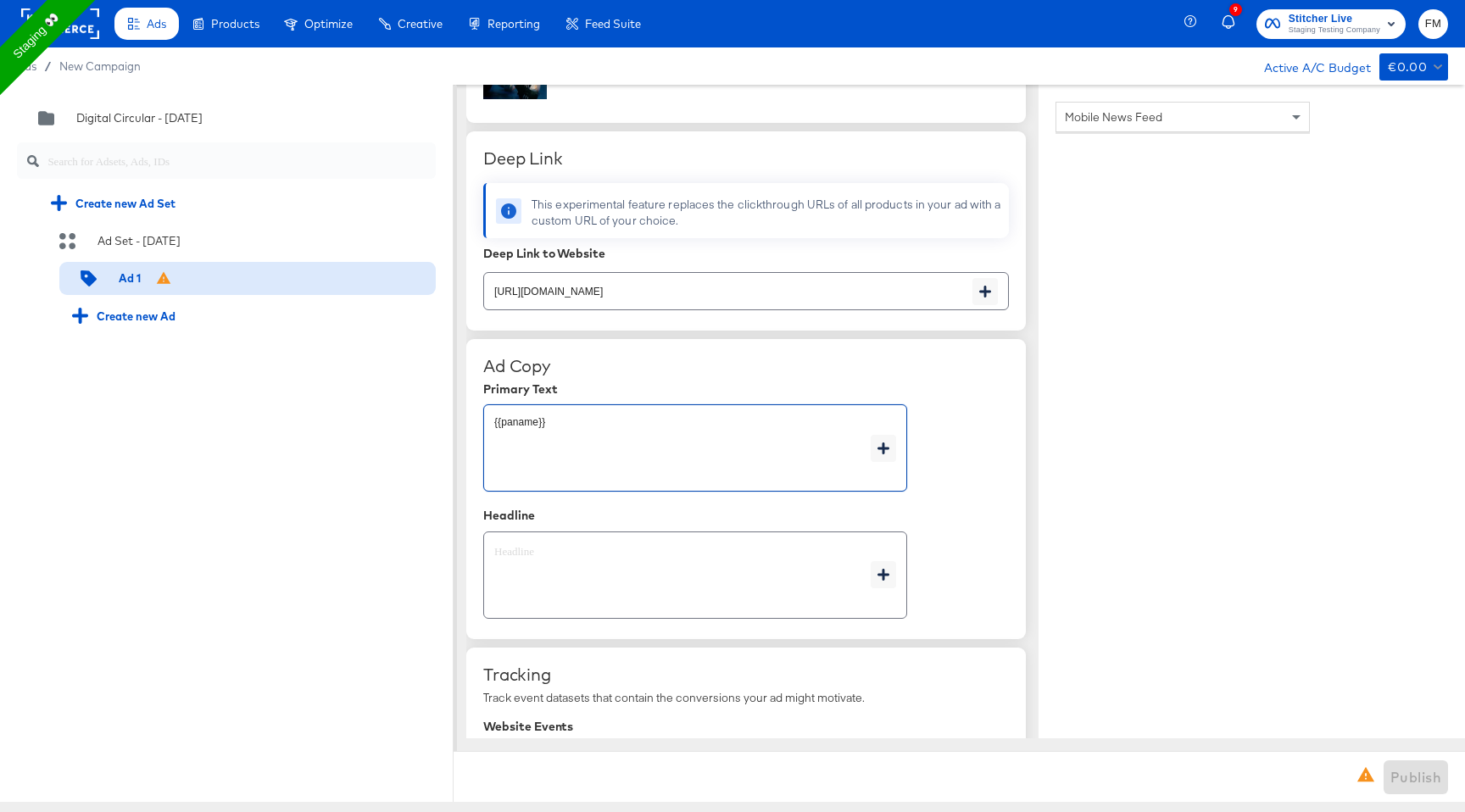
type textarea "{{pname}}"
type textarea "x"
type textarea "{{name}}"
type textarea "x"
type textarea "{{name}}"
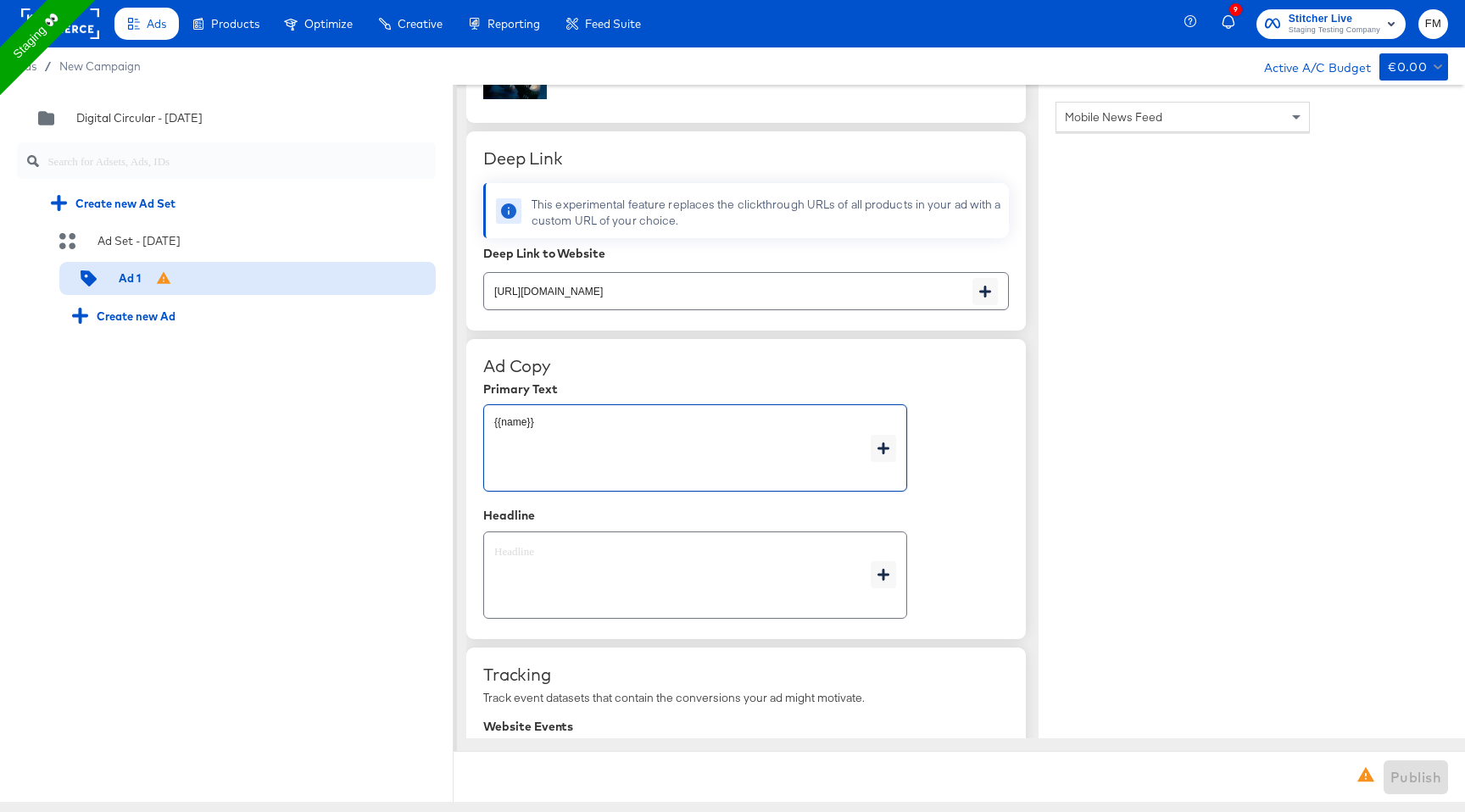
type textarea "x"
click at [583, 553] on textarea at bounding box center [683, 575] width 377 height 61
type textarea "x"
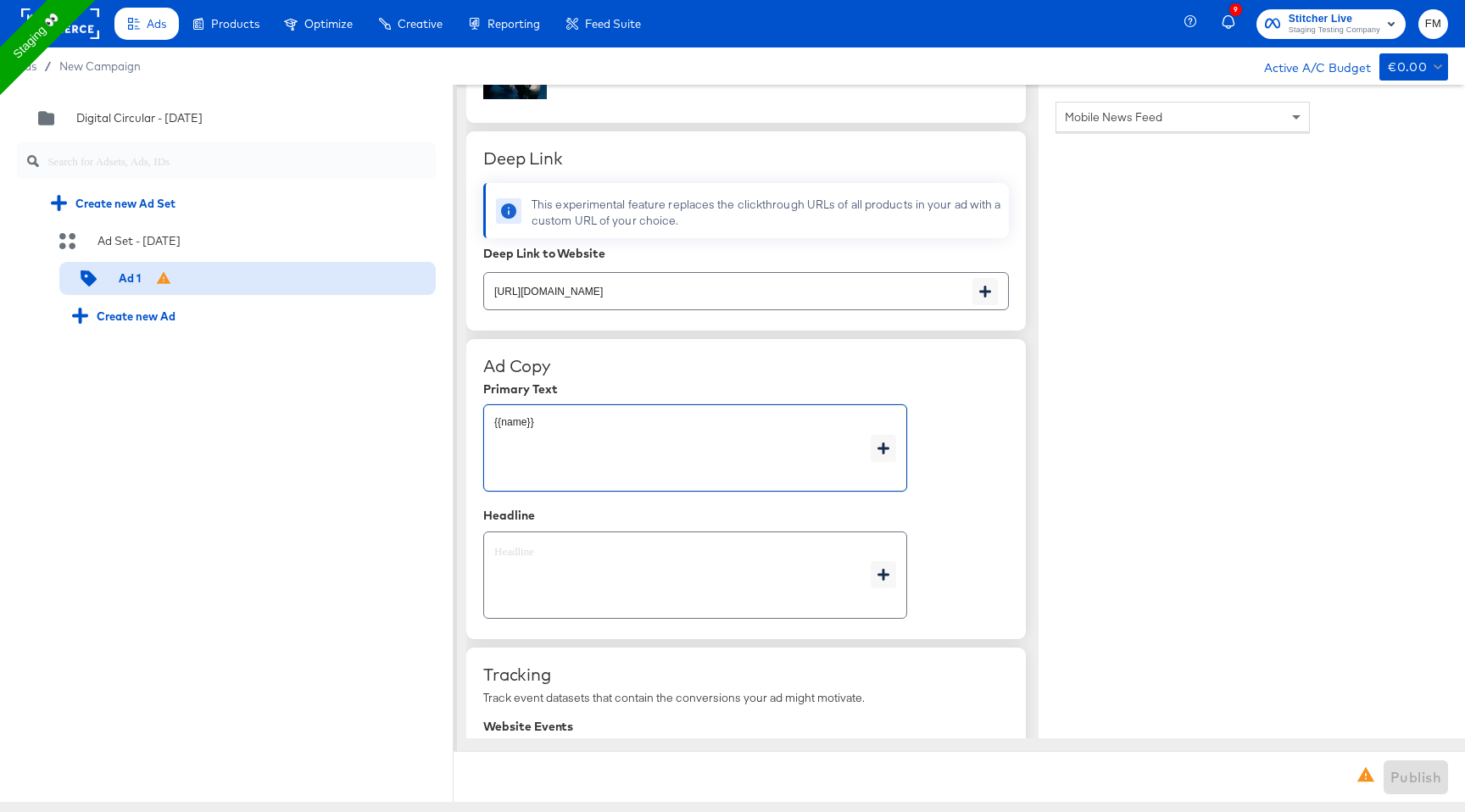
click at [512, 427] on textarea "{{name}}" at bounding box center [683, 448] width 377 height 61
type textarea "x"
type textarea "{{}}"
type textarea "x"
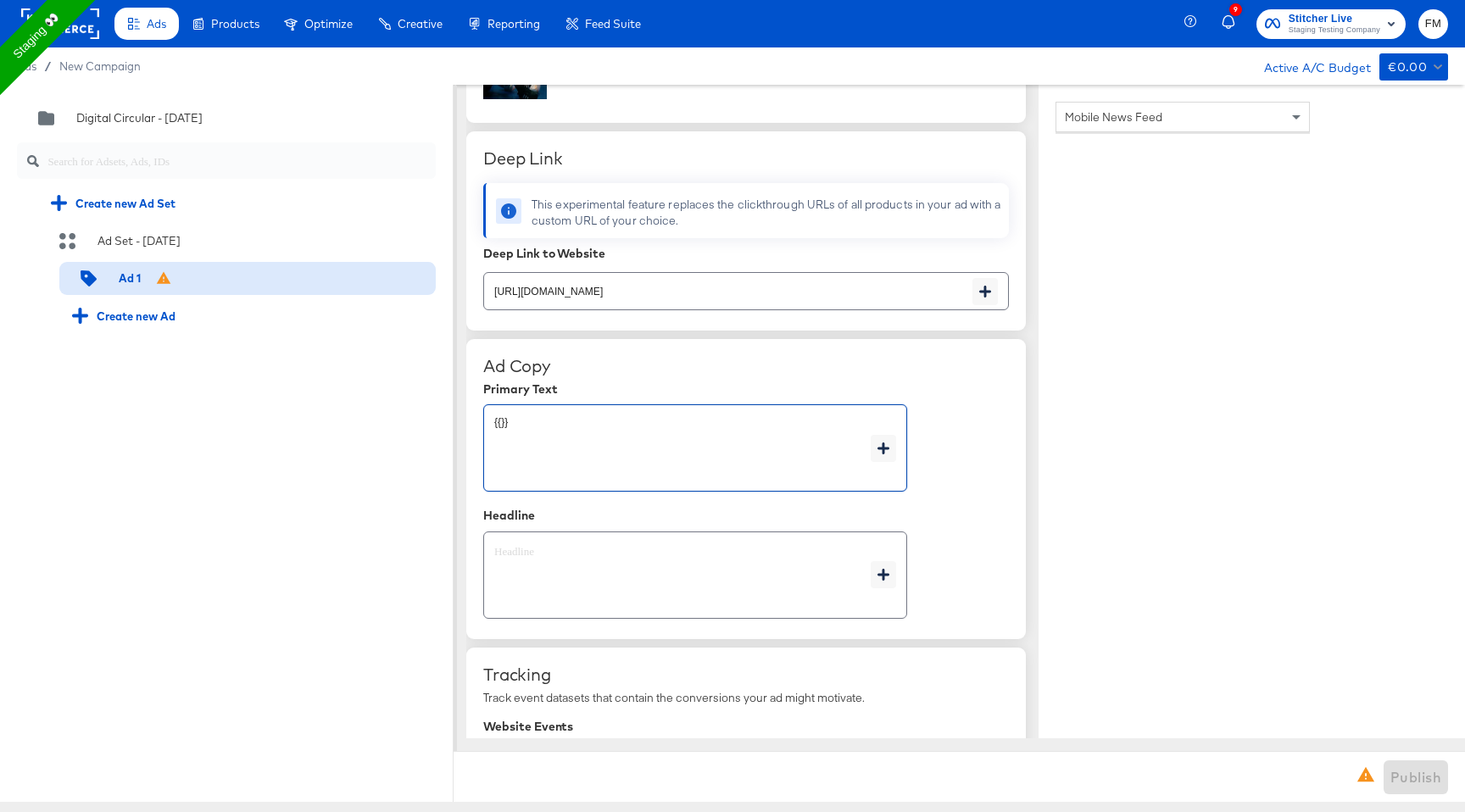
drag, startPoint x: 520, startPoint y: 430, endPoint x: 412, endPoint y: 431, distance: 108.0
click at [412, 430] on div "Quick duplicate Duplicate Edit Delete Digital Circular - [DATE] Create new Ad S…" at bounding box center [732, 443] width 1465 height 717
type textarea "x"
type textarea "S"
type textarea "x"
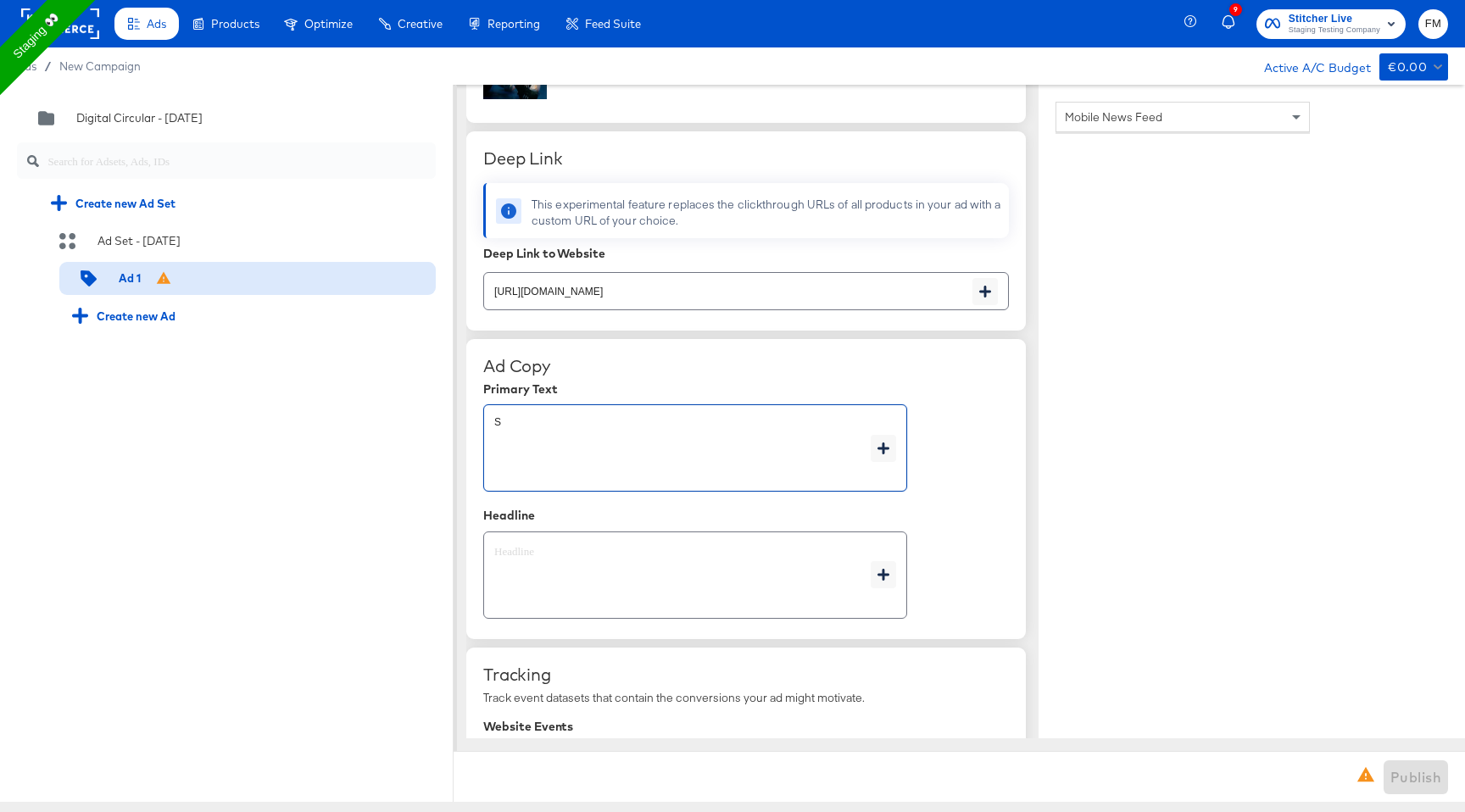
type textarea "Su"
type textarea "x"
type textarea "Sum"
type textarea "x"
type textarea "Summ"
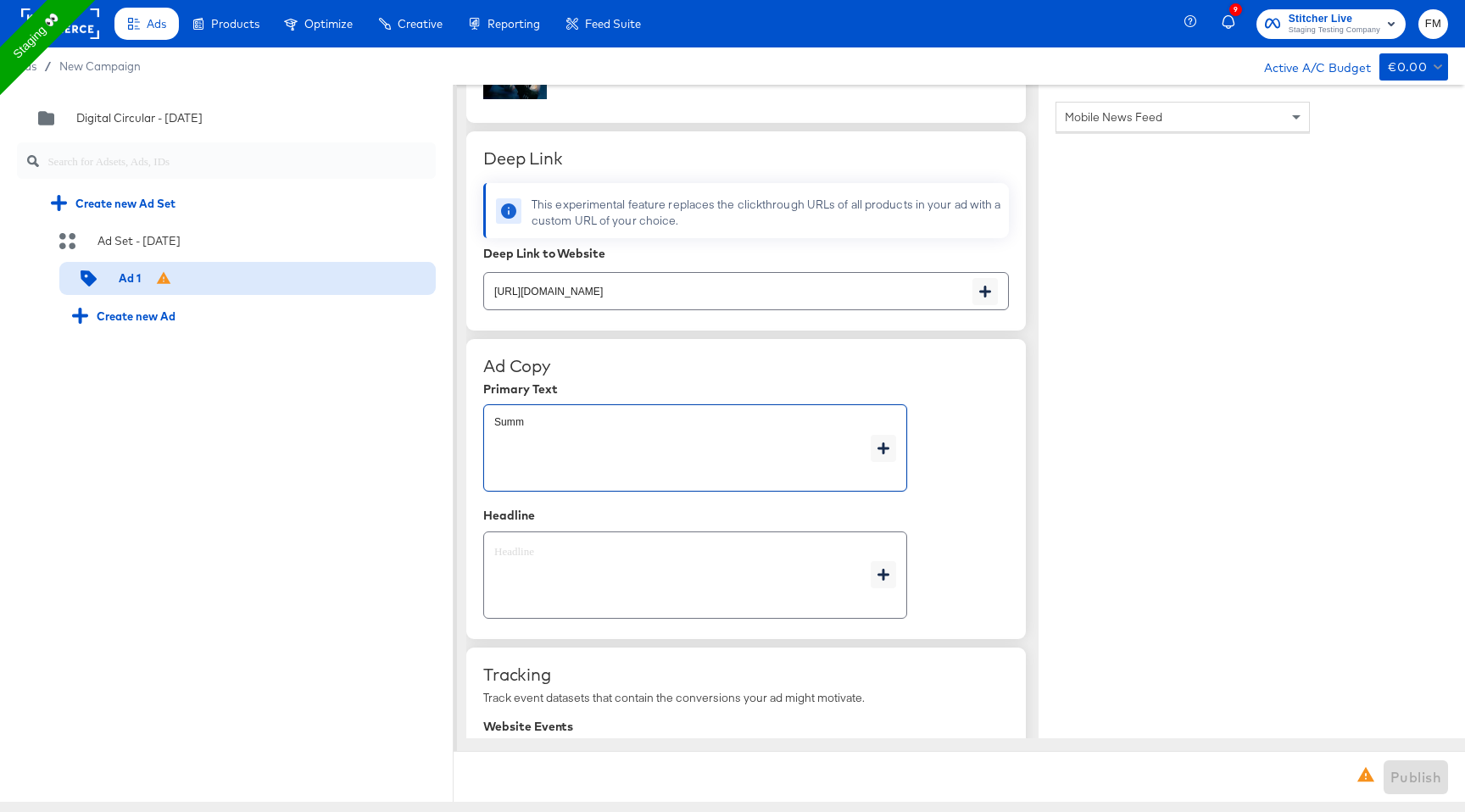
type textarea "x"
type textarea "Summe"
type textarea "x"
type textarea "Summer"
type textarea "x"
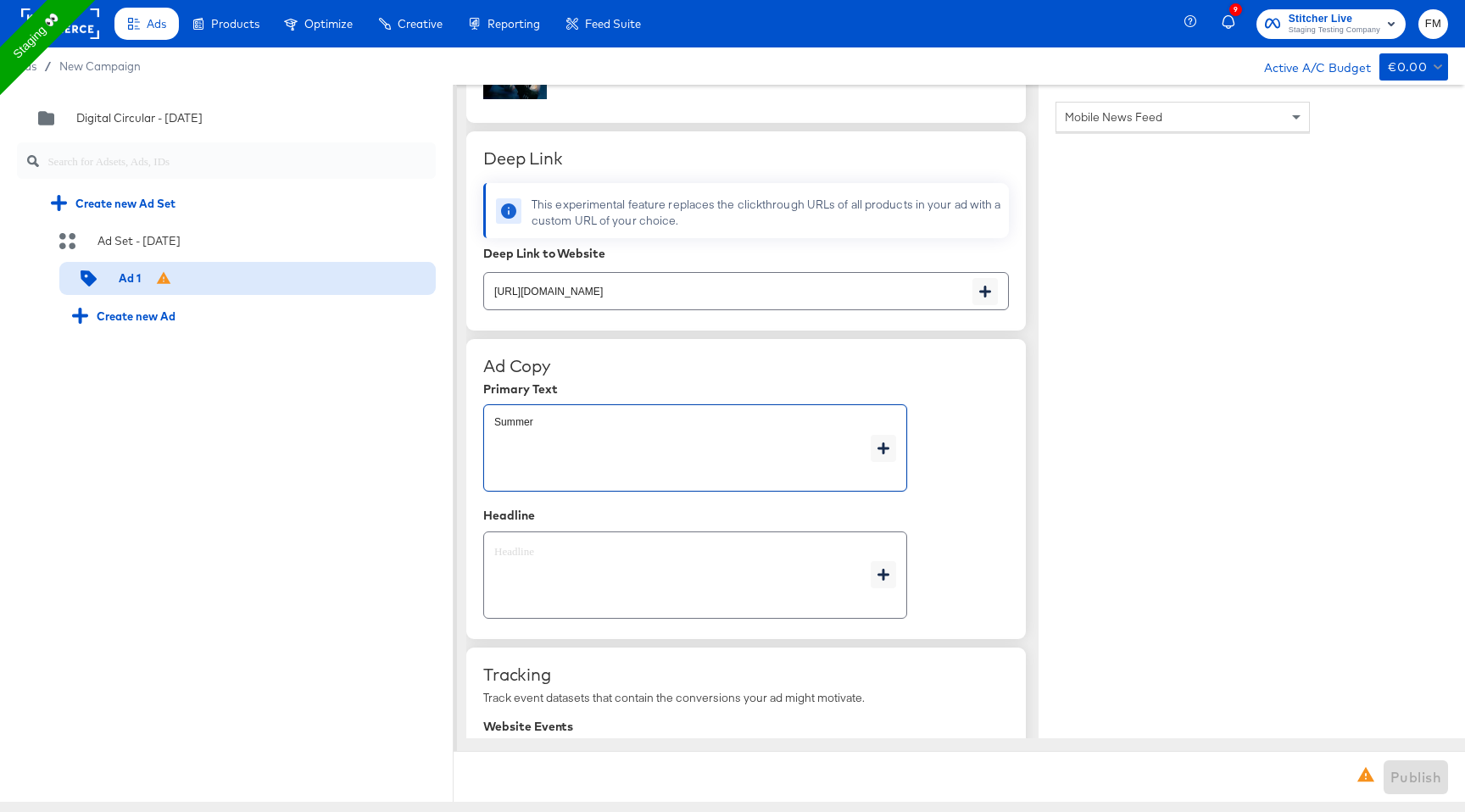
type textarea "Summer"
type textarea "x"
type textarea "Summer"
type textarea "x"
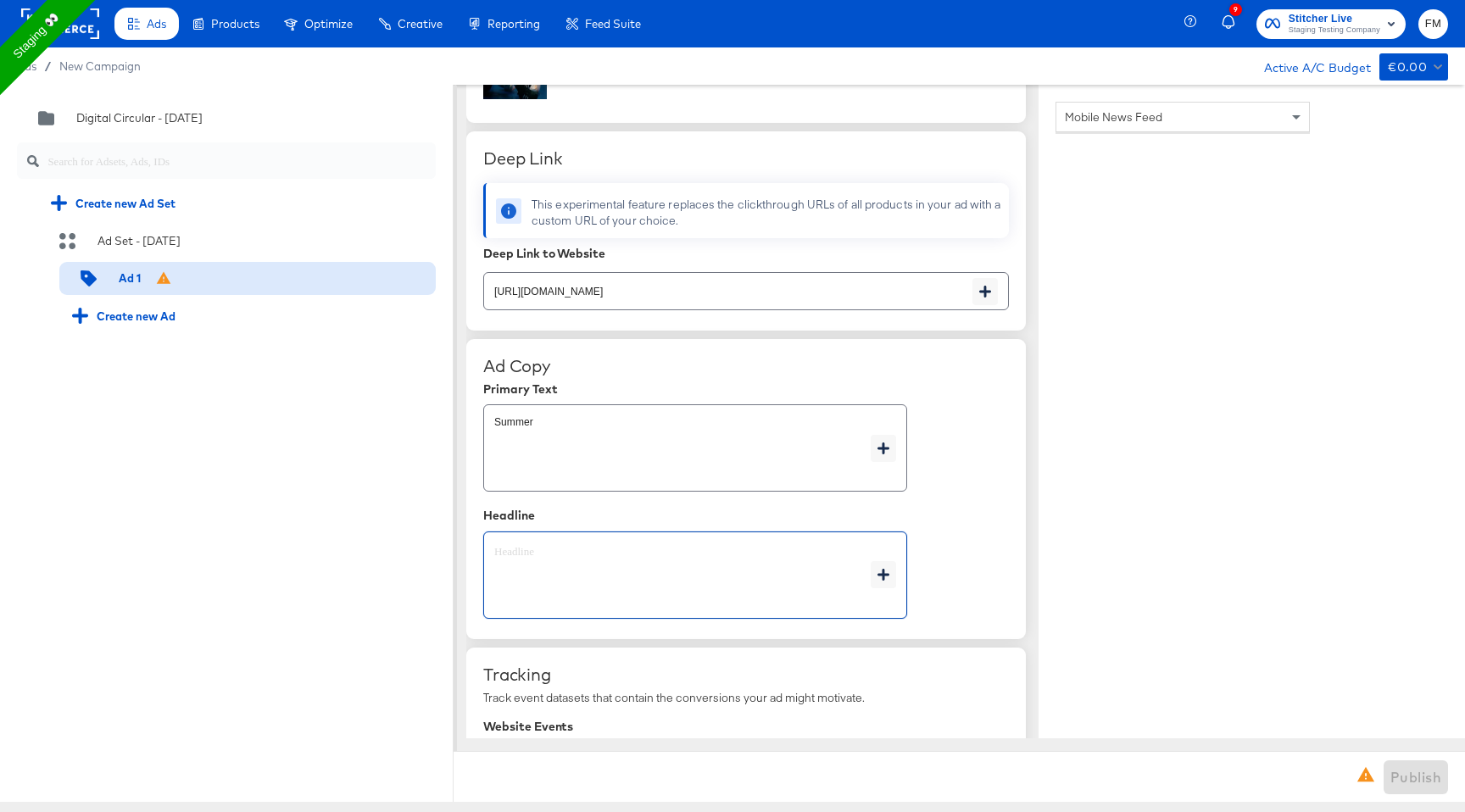
click at [582, 574] on textarea at bounding box center [683, 575] width 377 height 61
type textarea "S"
type textarea "x"
type textarea "Sa"
type textarea "x"
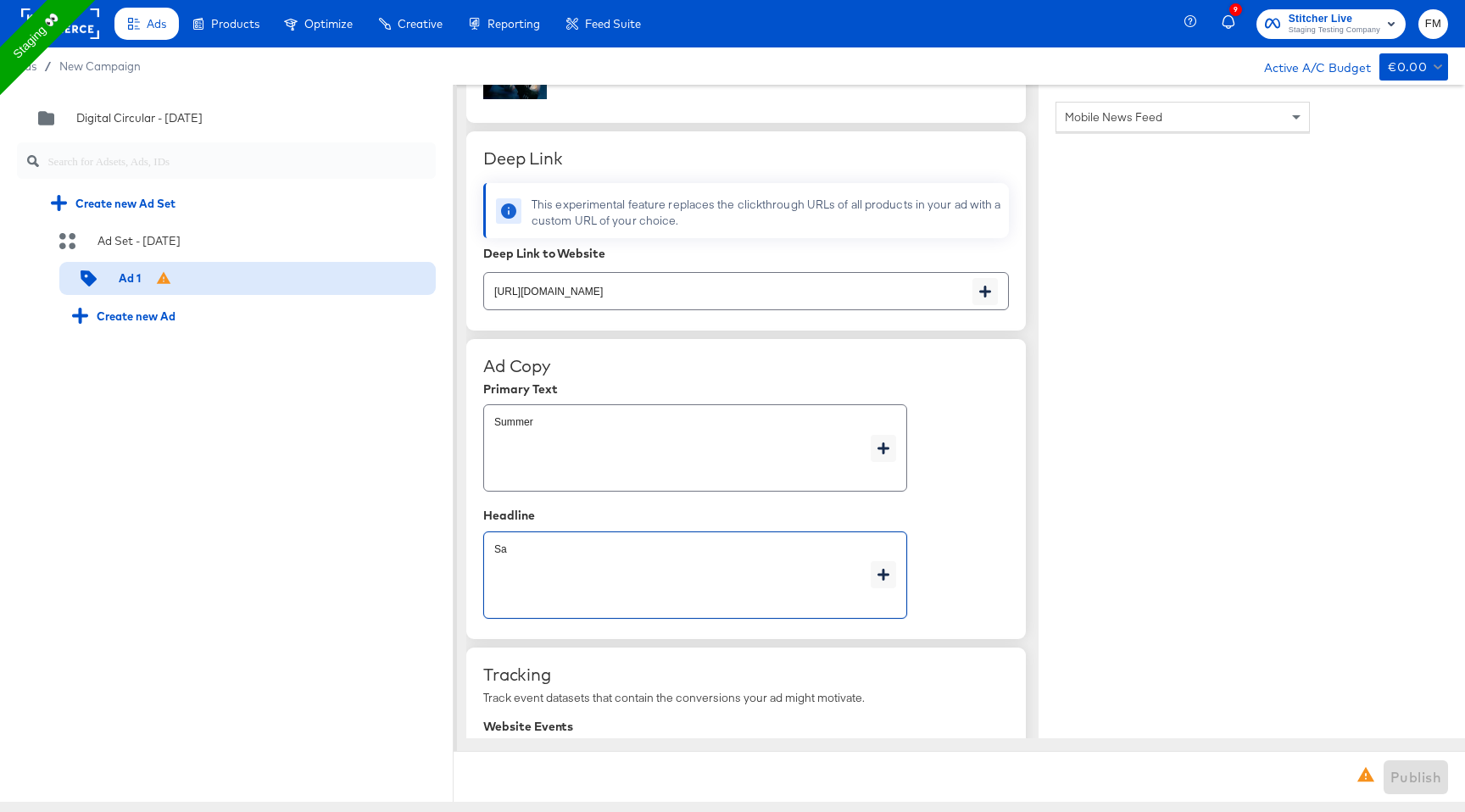
type textarea "[PERSON_NAME]"
type textarea "x"
type textarea "Sale"
type textarea "x"
type textarea "Sale"
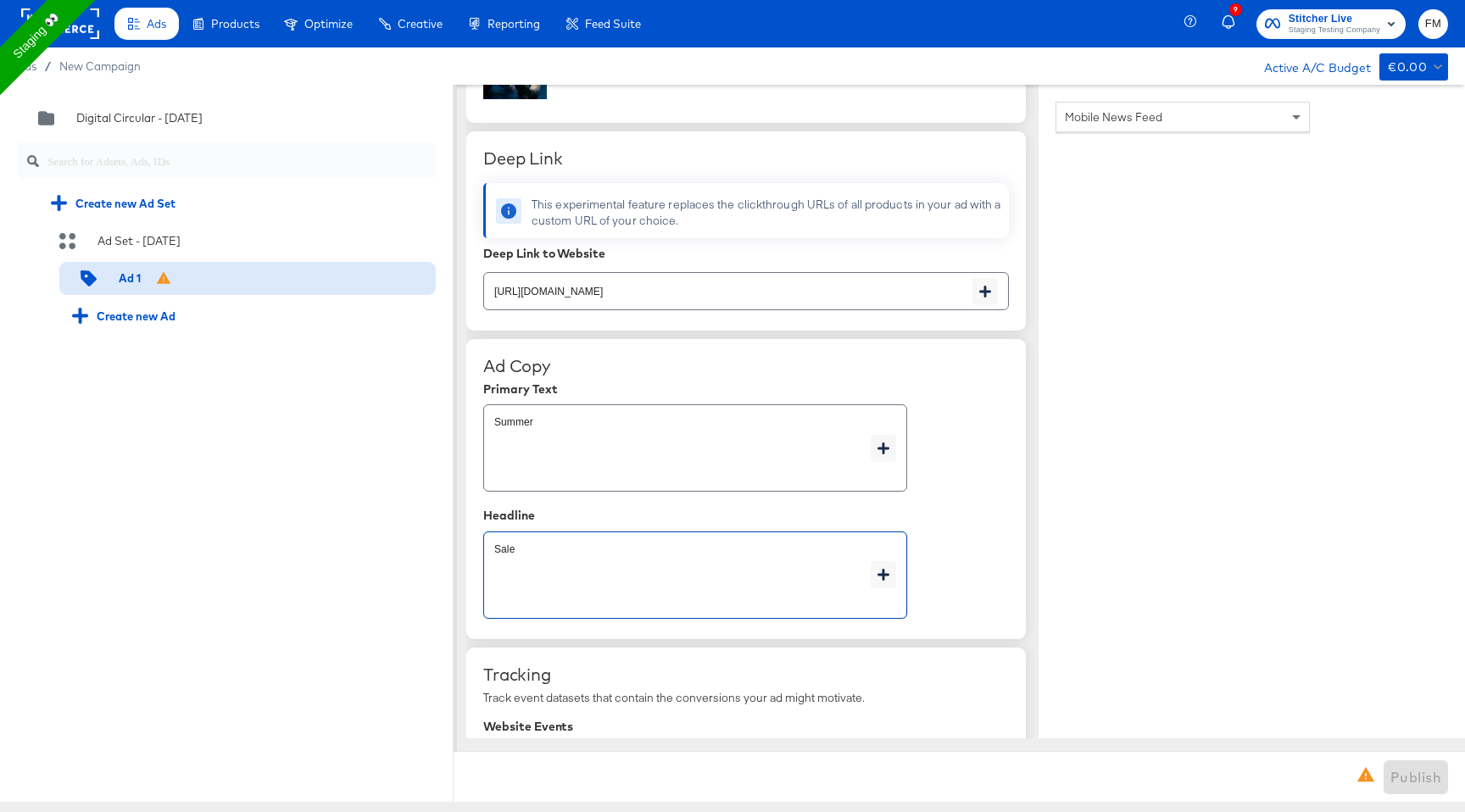
type textarea "x"
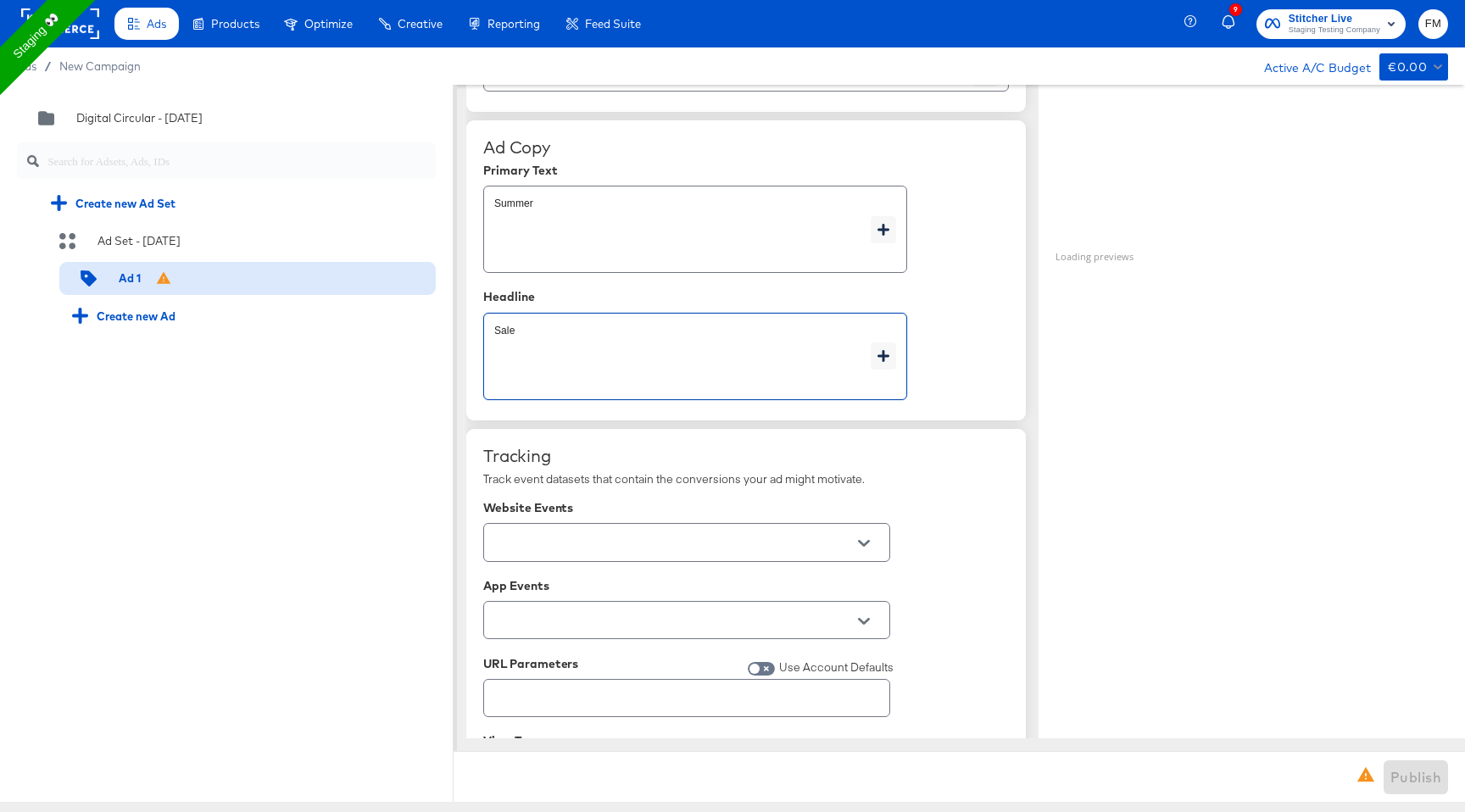
scroll to position [935, 0]
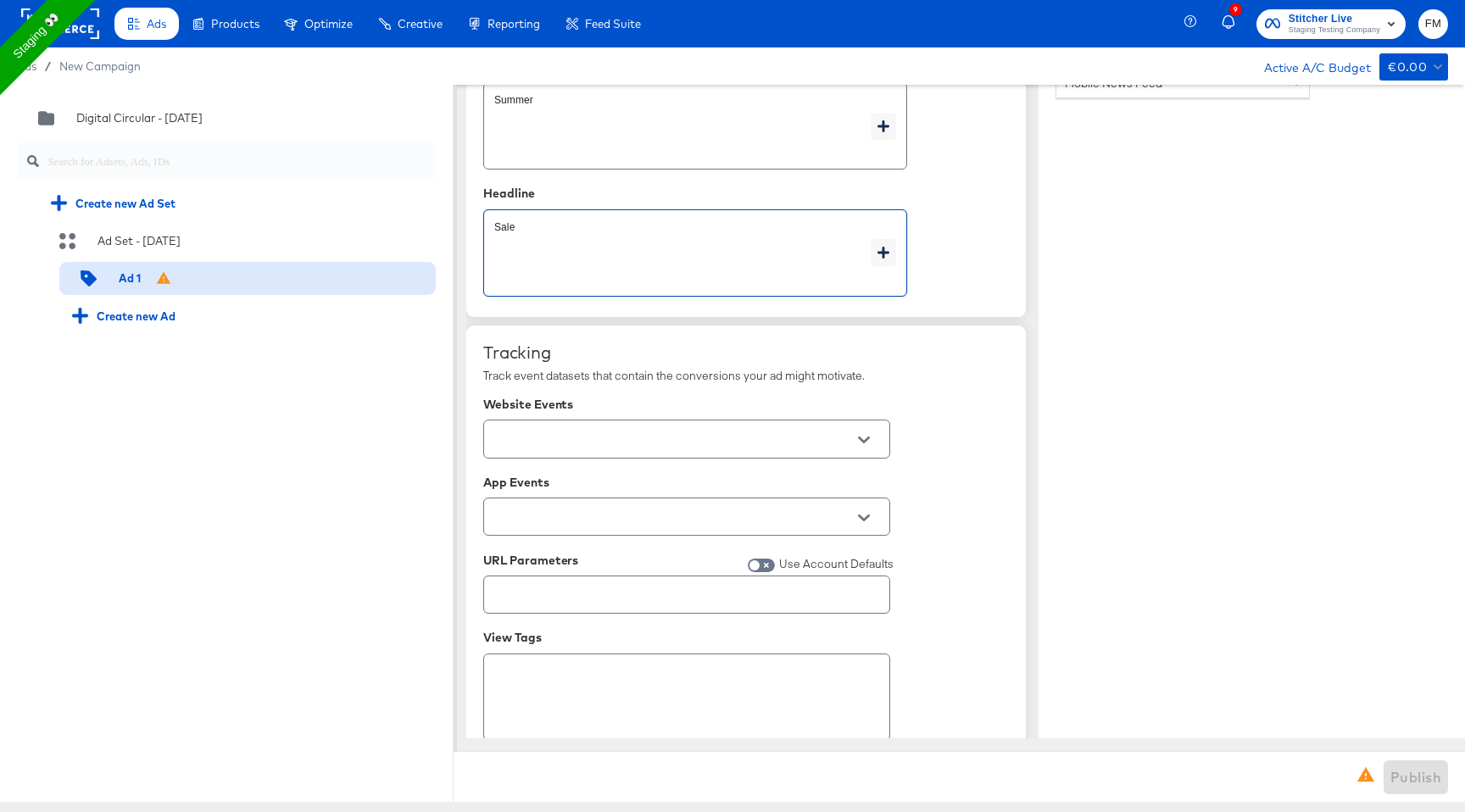
type textarea "Sale"
type textarea "x"
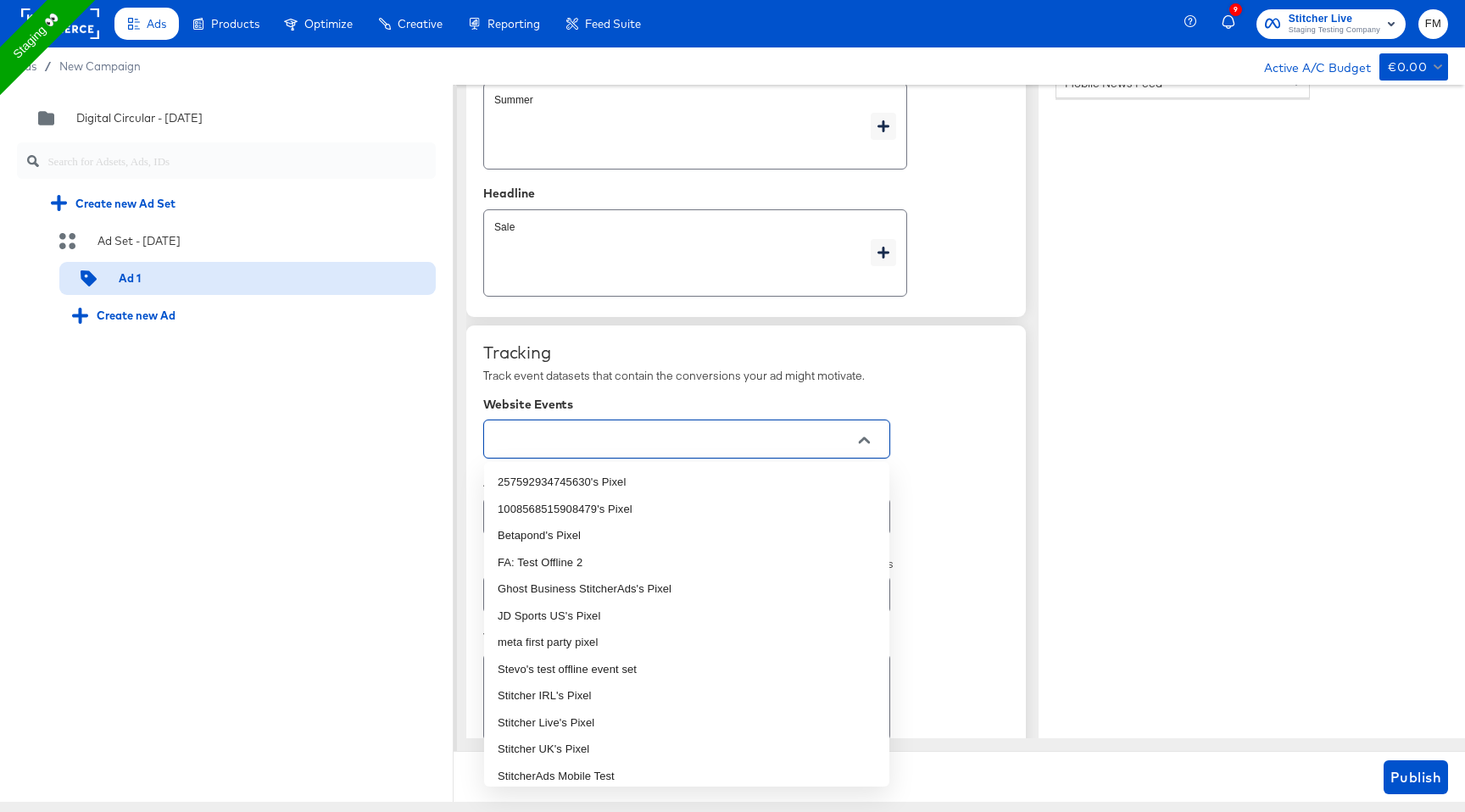
click at [775, 434] on input "text" at bounding box center [673, 439] width 365 height 20
drag, startPoint x: 640, startPoint y: 642, endPoint x: 607, endPoint y: 702, distance: 68.5
click at [607, 702] on ul "257592934745630's Pixel 1008568515908479's Pixel Betapond's Pixel FA: Test Offl…" at bounding box center [687, 624] width 405 height 325
click at [609, 728] on li "Stitcher Live's Pixel" at bounding box center [687, 723] width 405 height 27
type textarea "x"
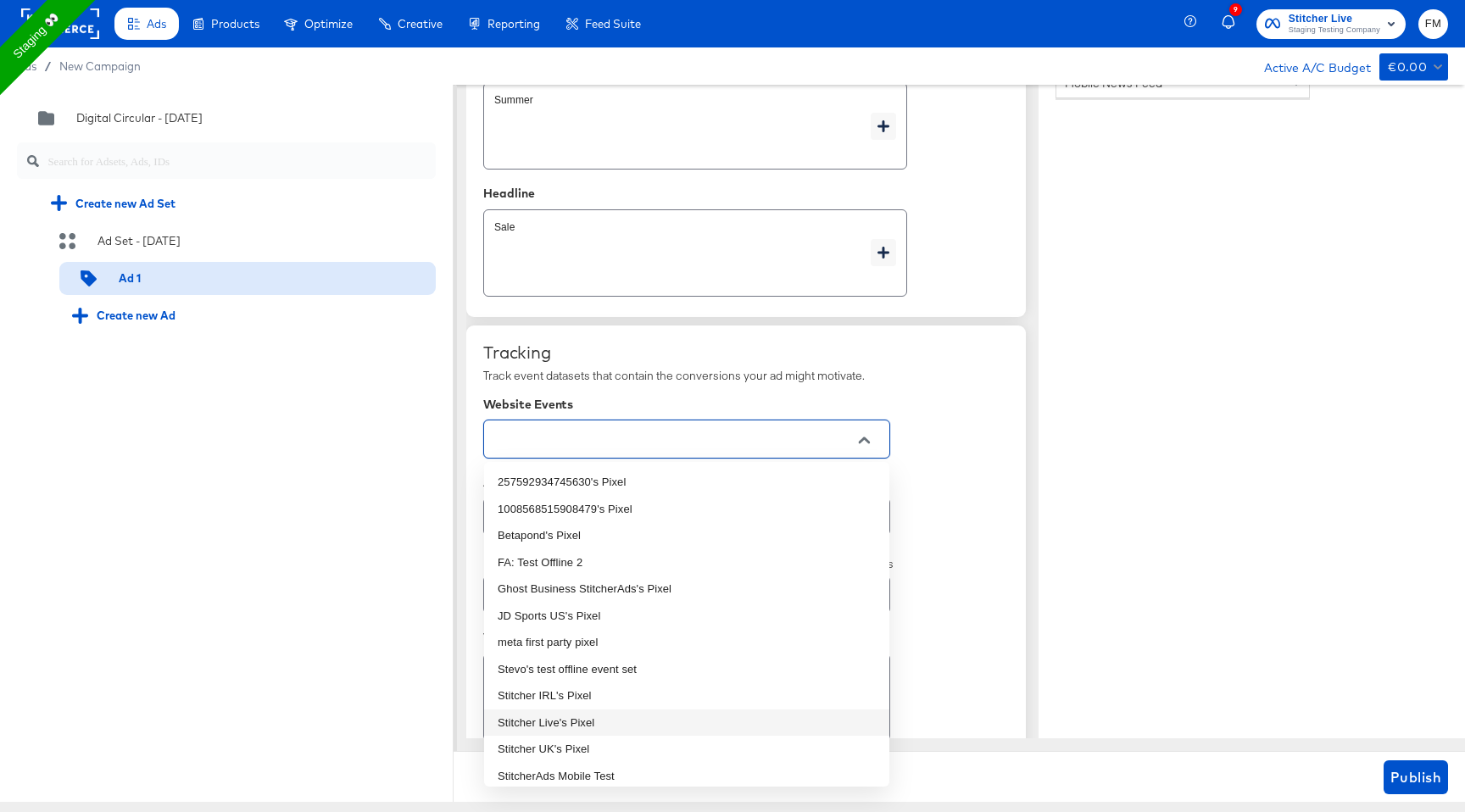
type textarea "x"
type input "Stitcher Live's Pixel"
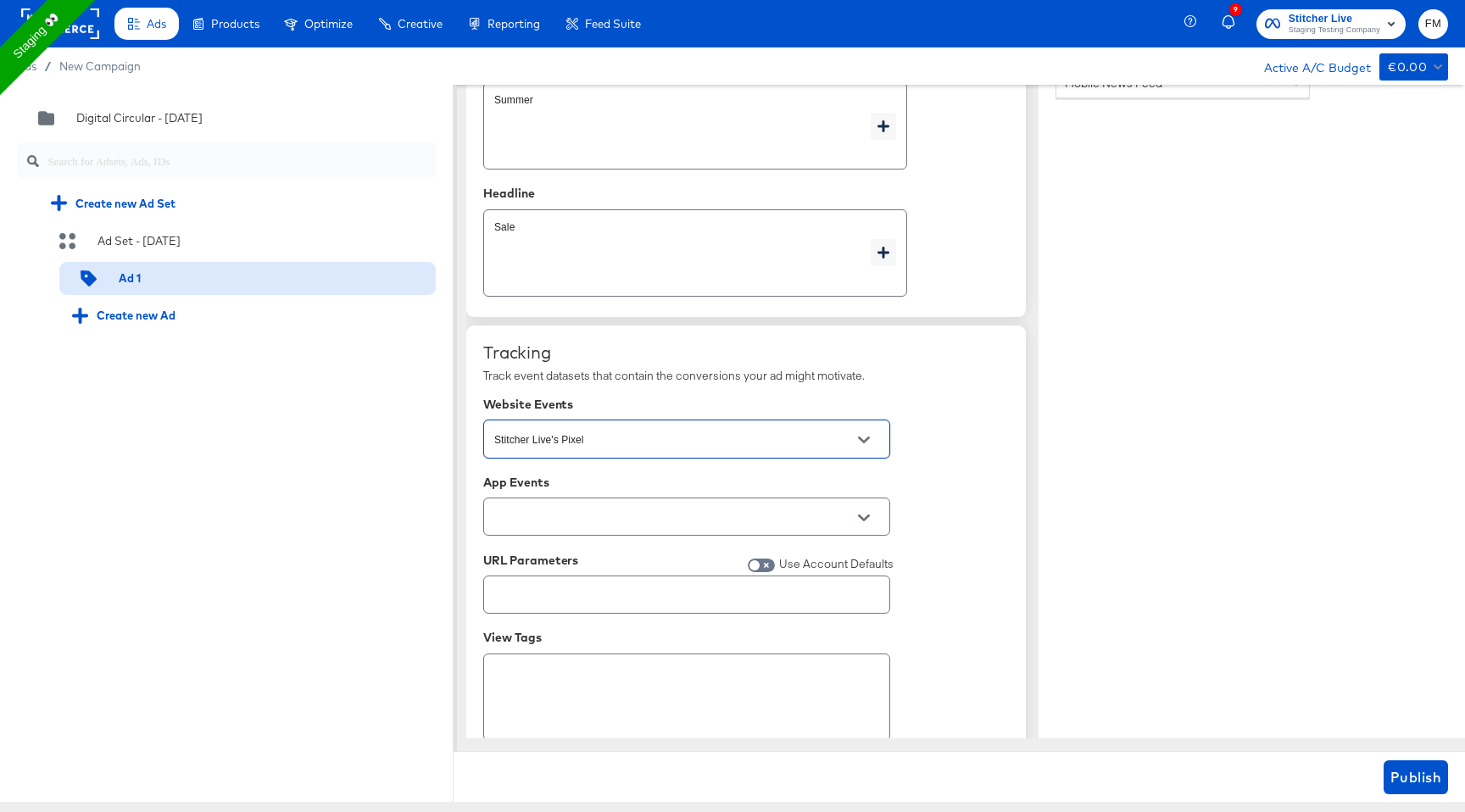
click at [659, 531] on div at bounding box center [687, 516] width 407 height 38
click at [866, 526] on button "Open" at bounding box center [863, 518] width 25 height 25
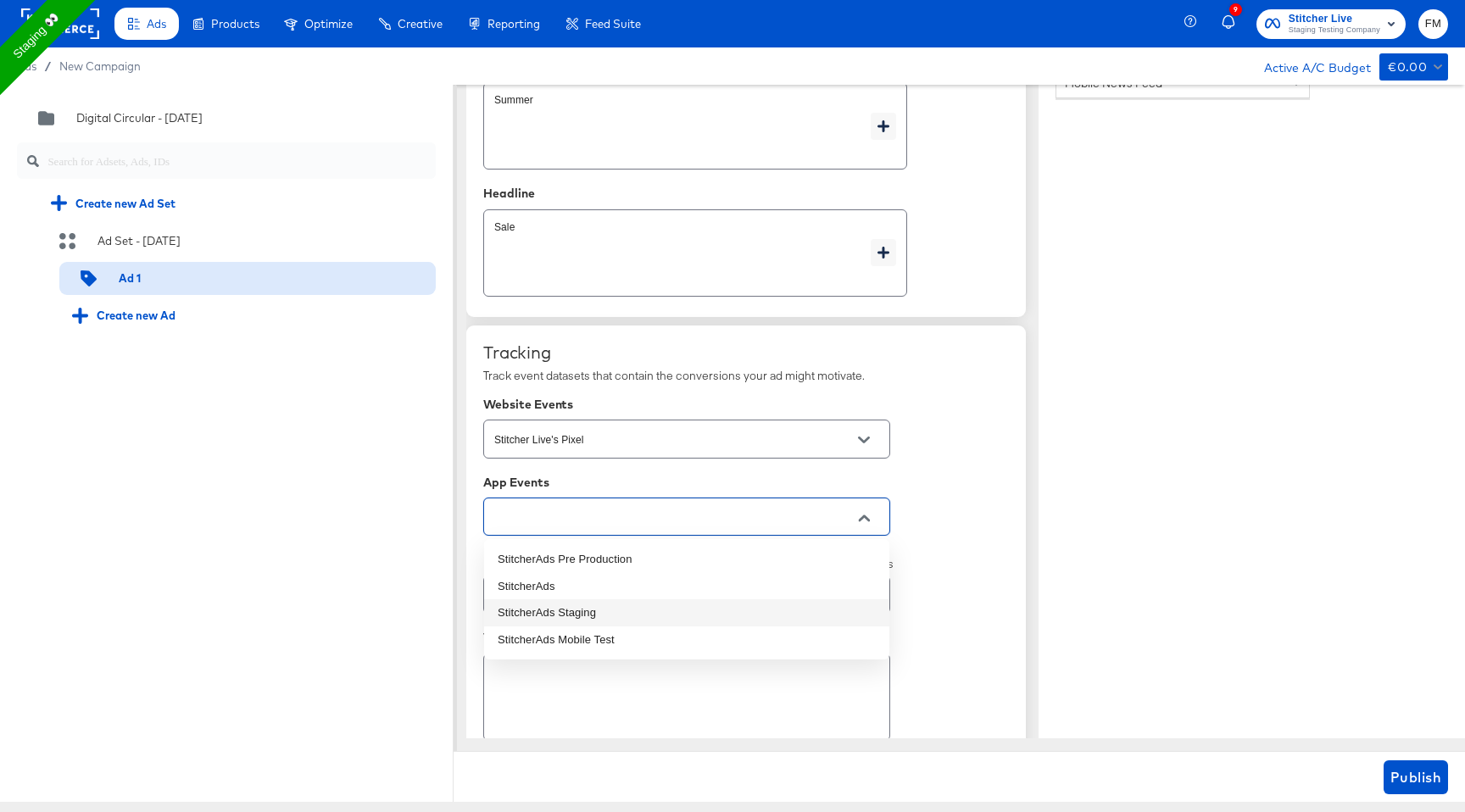
click at [667, 608] on li "StitcherAds Staging" at bounding box center [687, 612] width 405 height 27
type textarea "x"
type input "StitcherAds Staging"
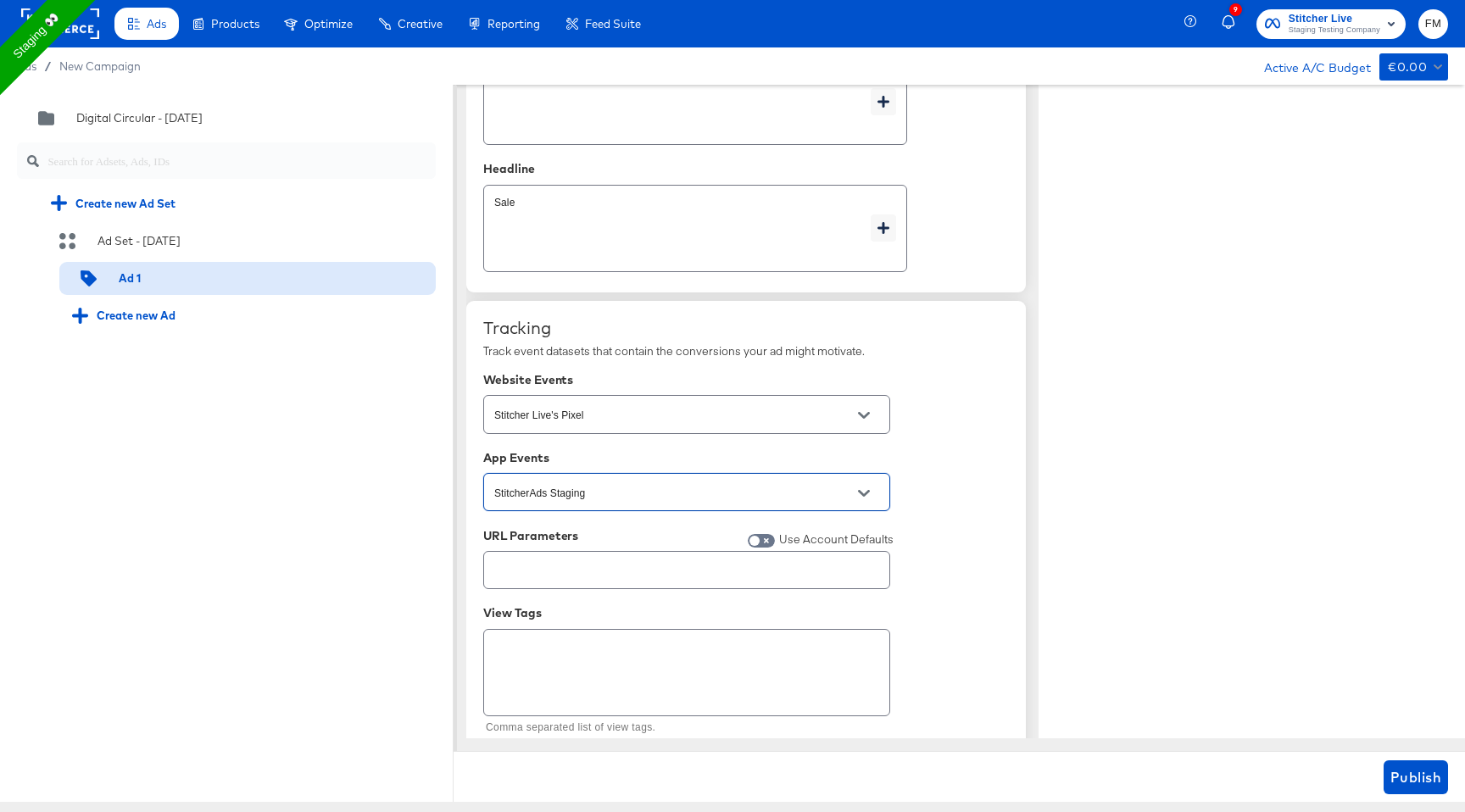
scroll to position [979, 0]
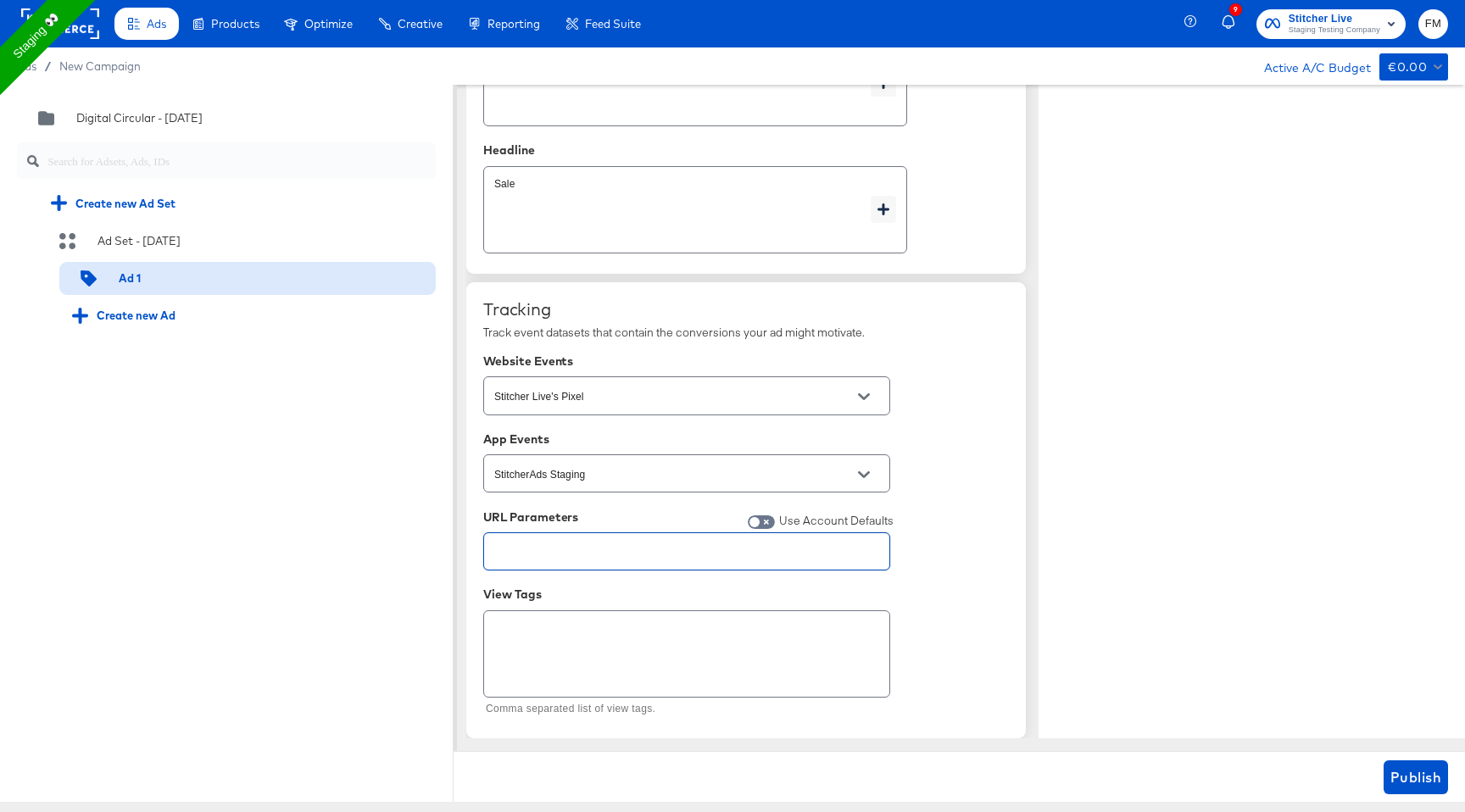
click at [704, 561] on input "text" at bounding box center [687, 544] width 405 height 37
paste input "[URL][DOMAIN_NAME]"
type input "[URL][DOMAIN_NAME]"
type textarea "x"
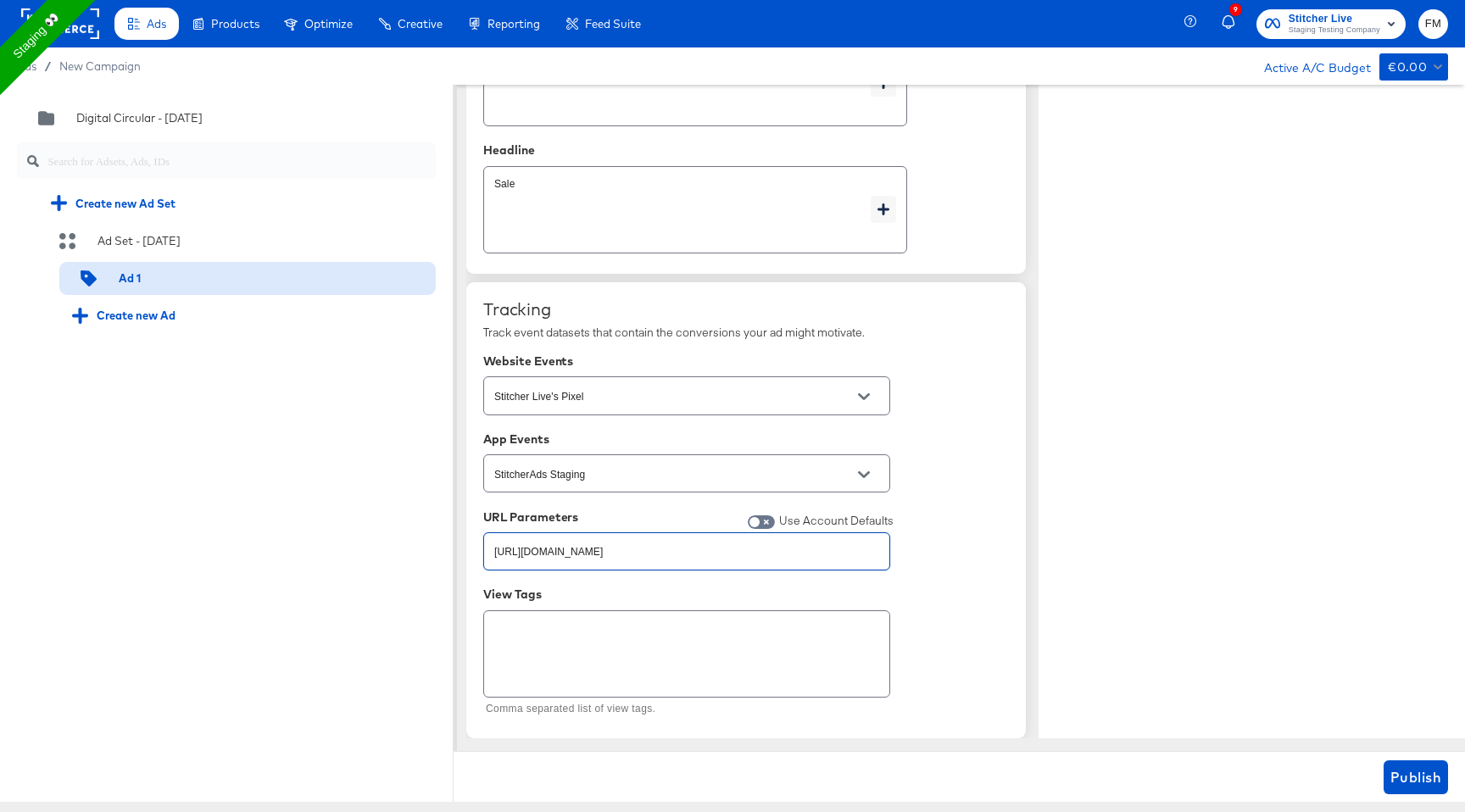
click at [651, 625] on textarea at bounding box center [687, 654] width 385 height 61
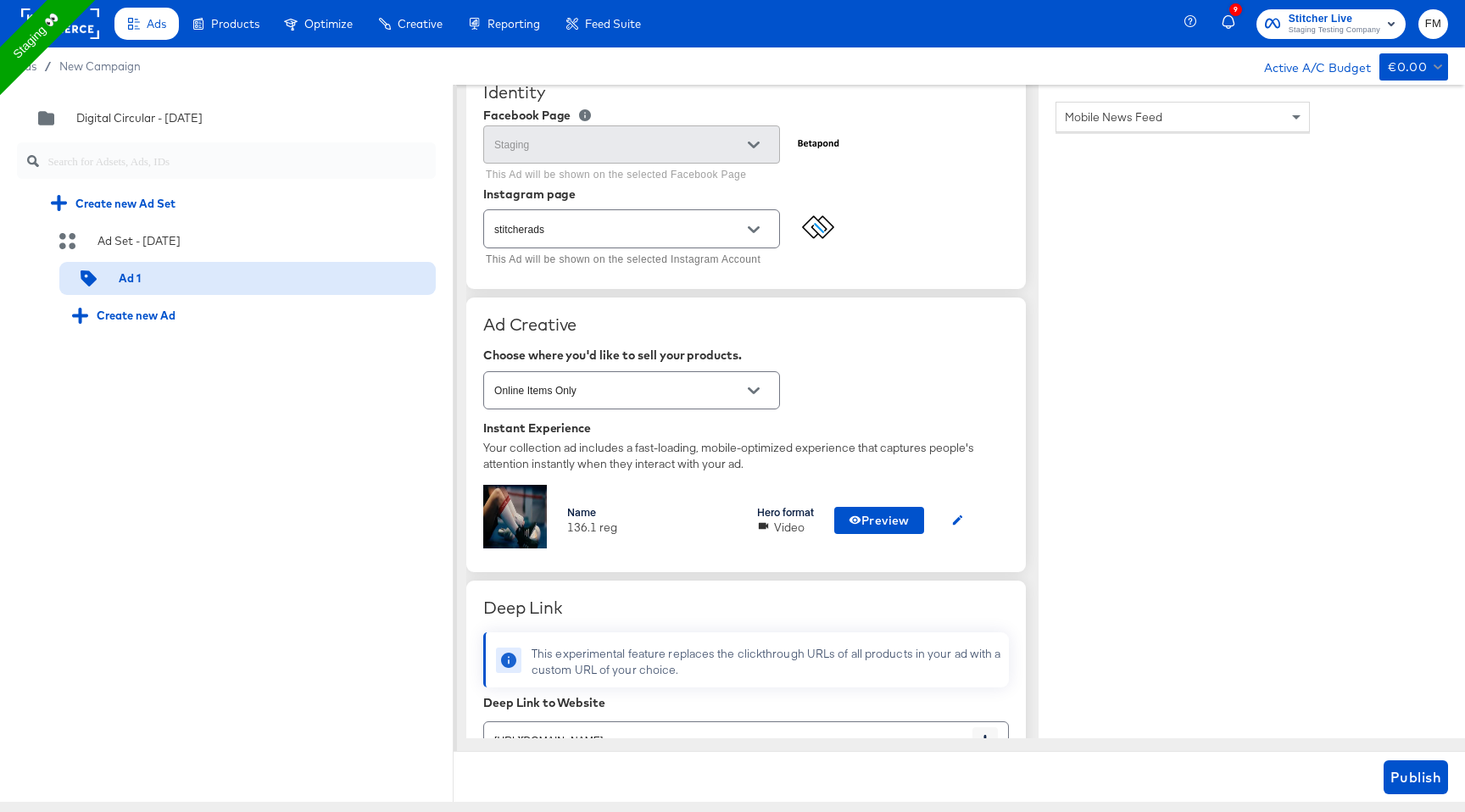
scroll to position [168, 0]
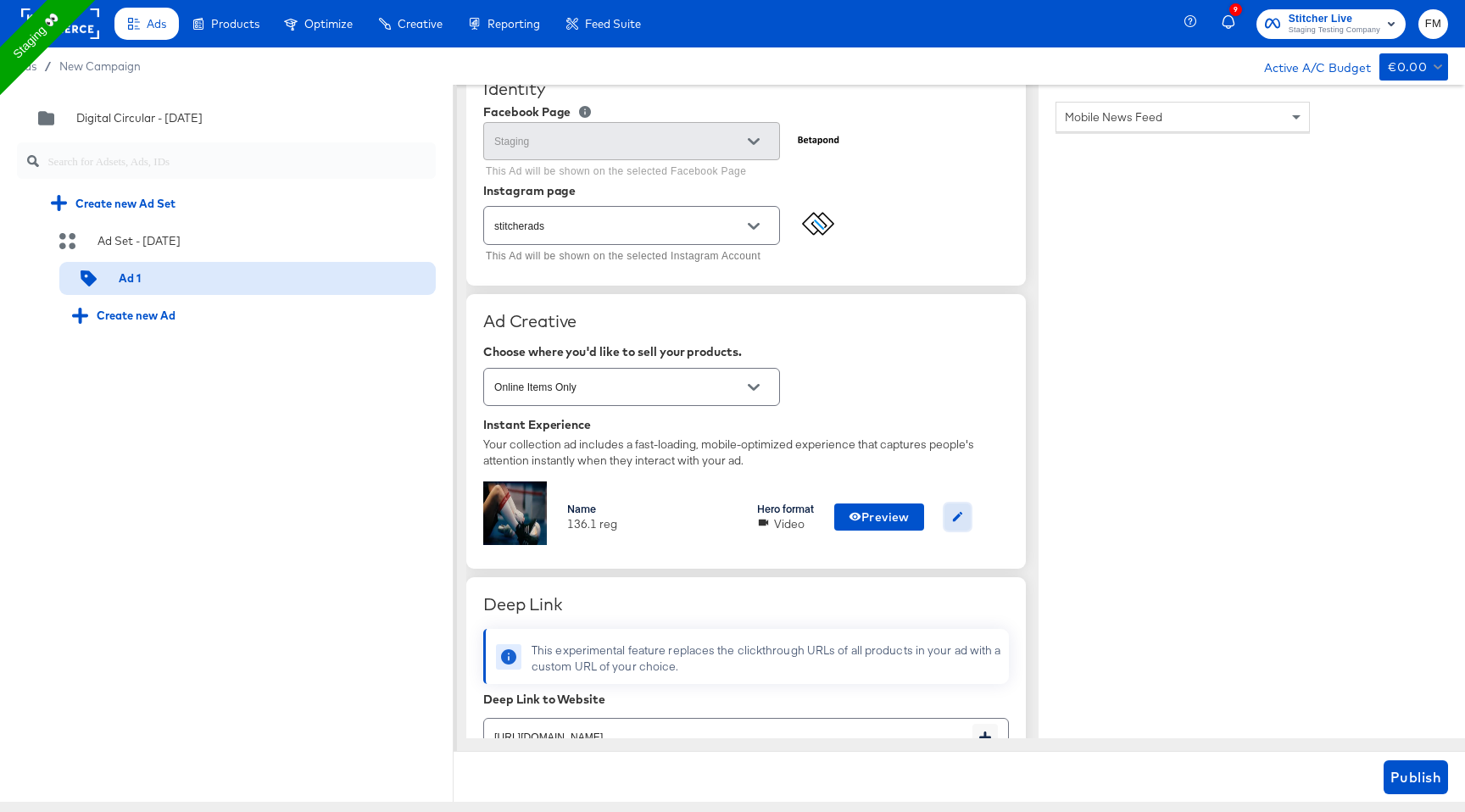
click at [963, 525] on button "button" at bounding box center [957, 517] width 26 height 27
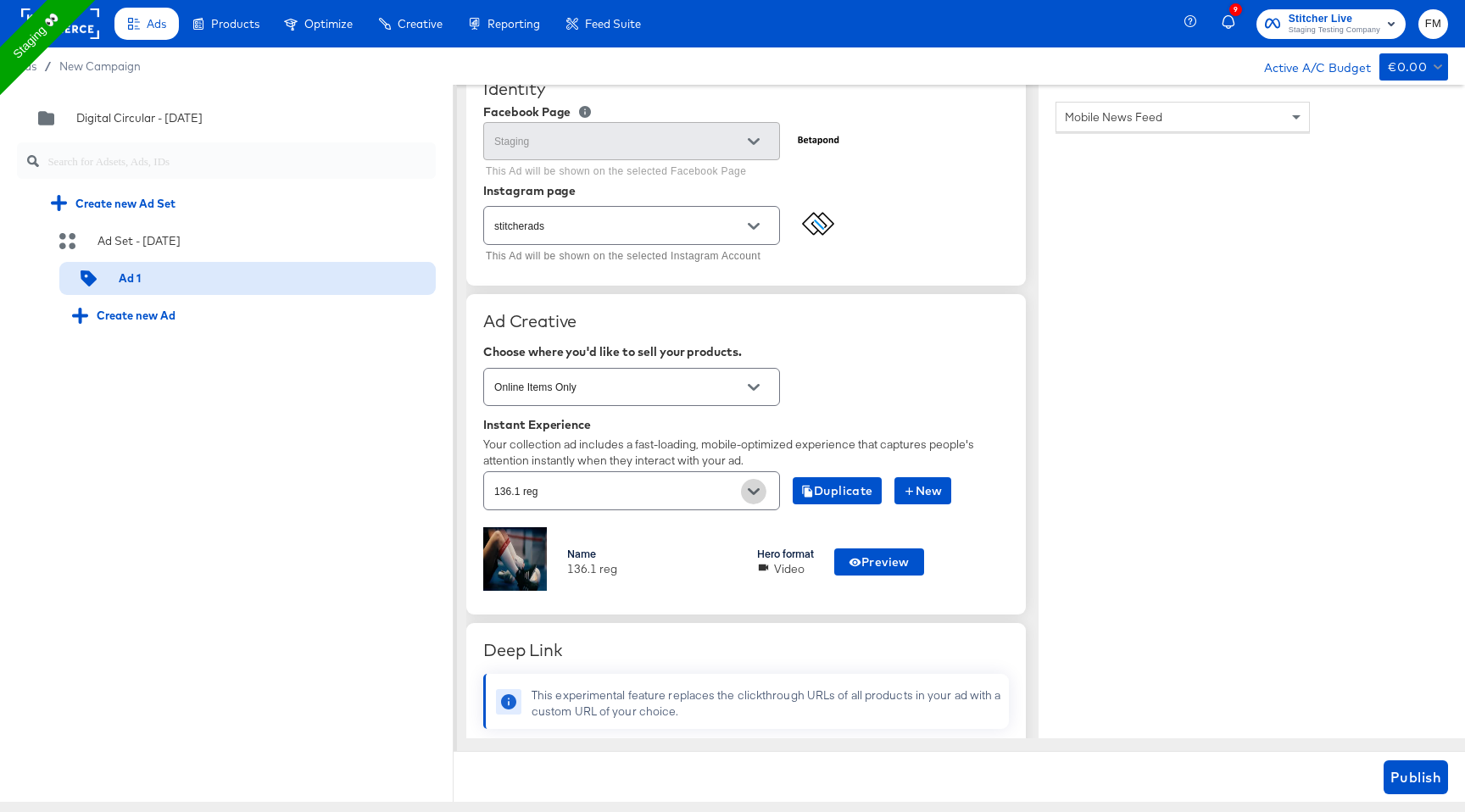
click at [759, 490] on icon "Open" at bounding box center [753, 492] width 12 height 7
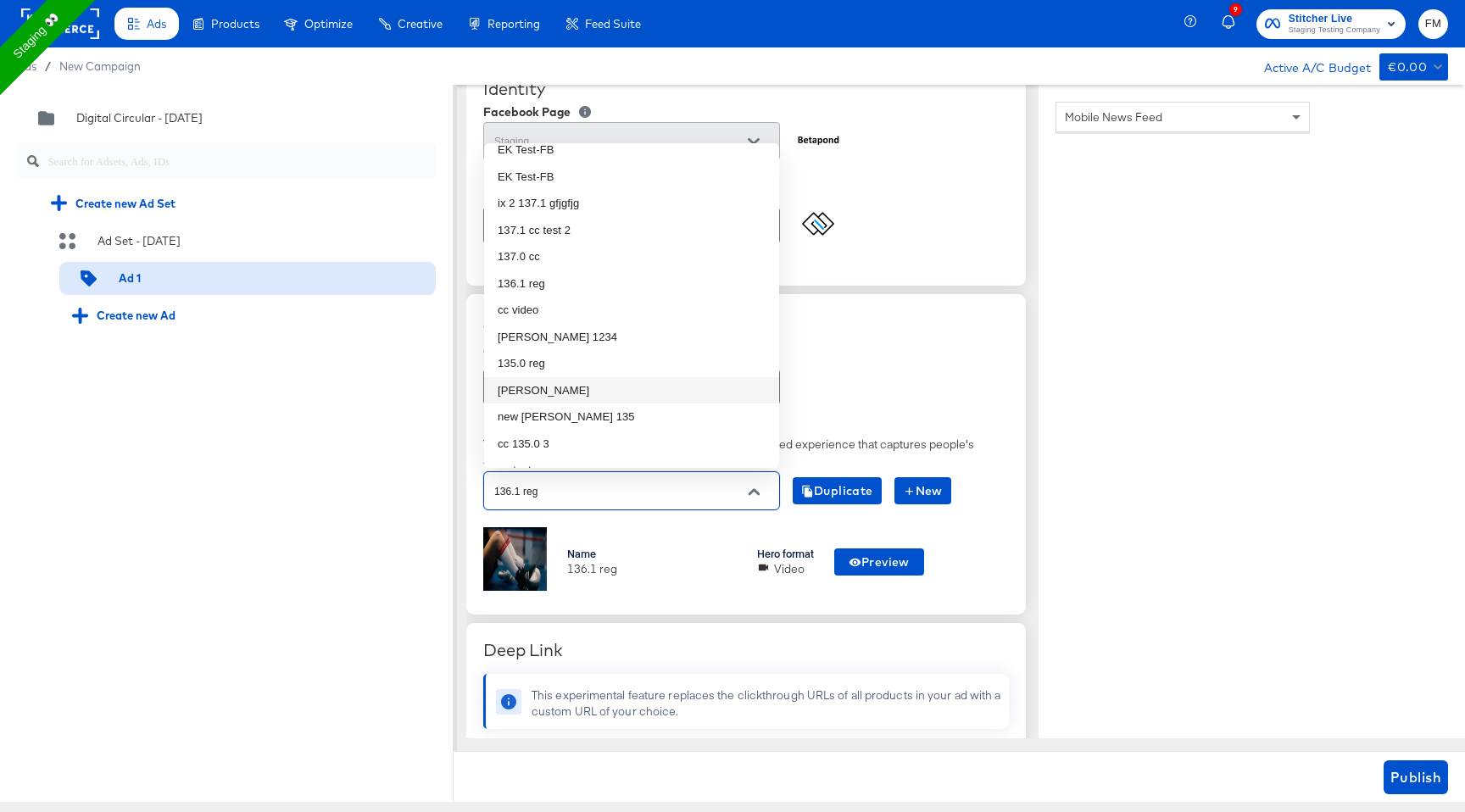
scroll to position [0, 0]
click at [675, 237] on li "137.1 cc test 2" at bounding box center [631, 244] width 295 height 27
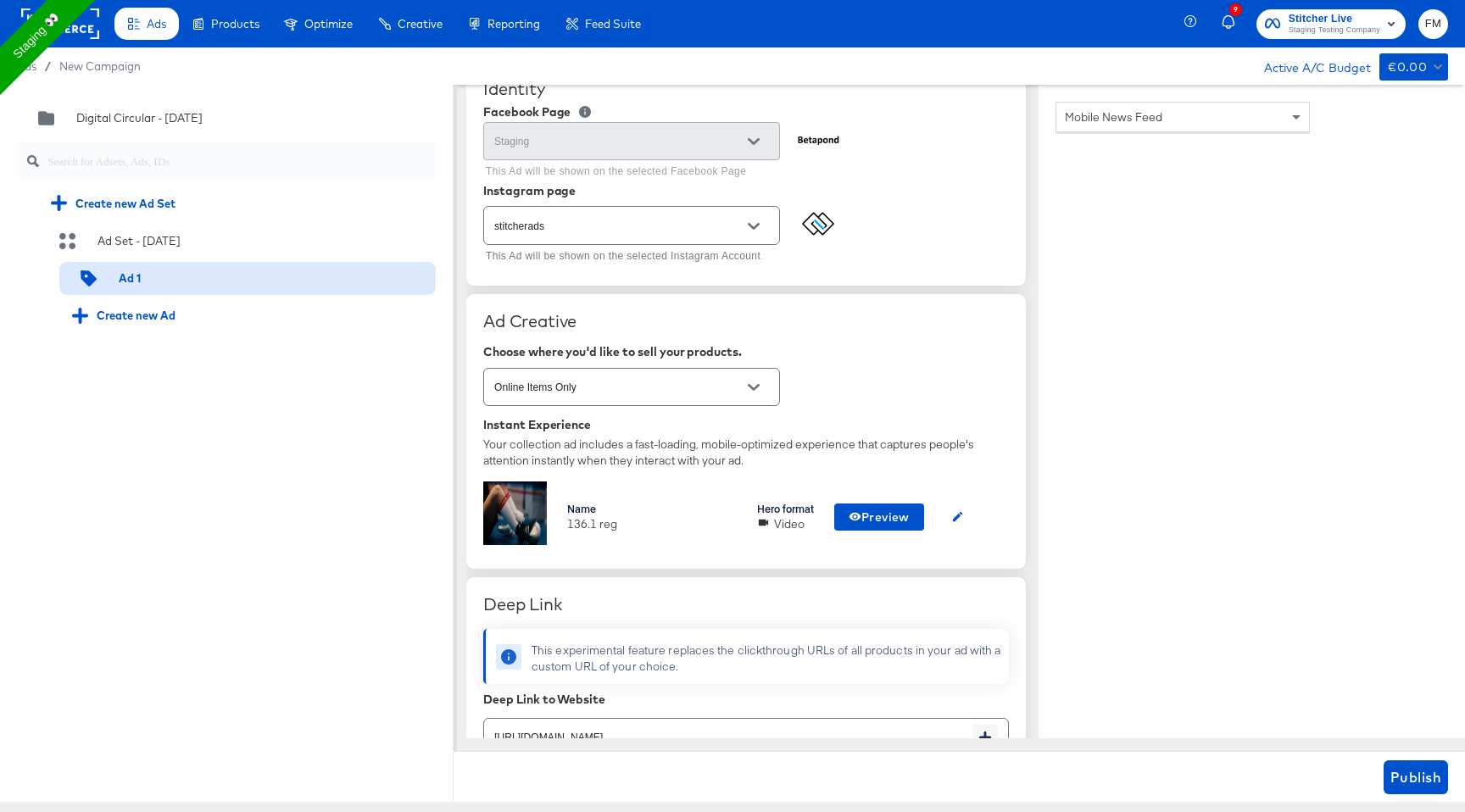
type textarea "x"
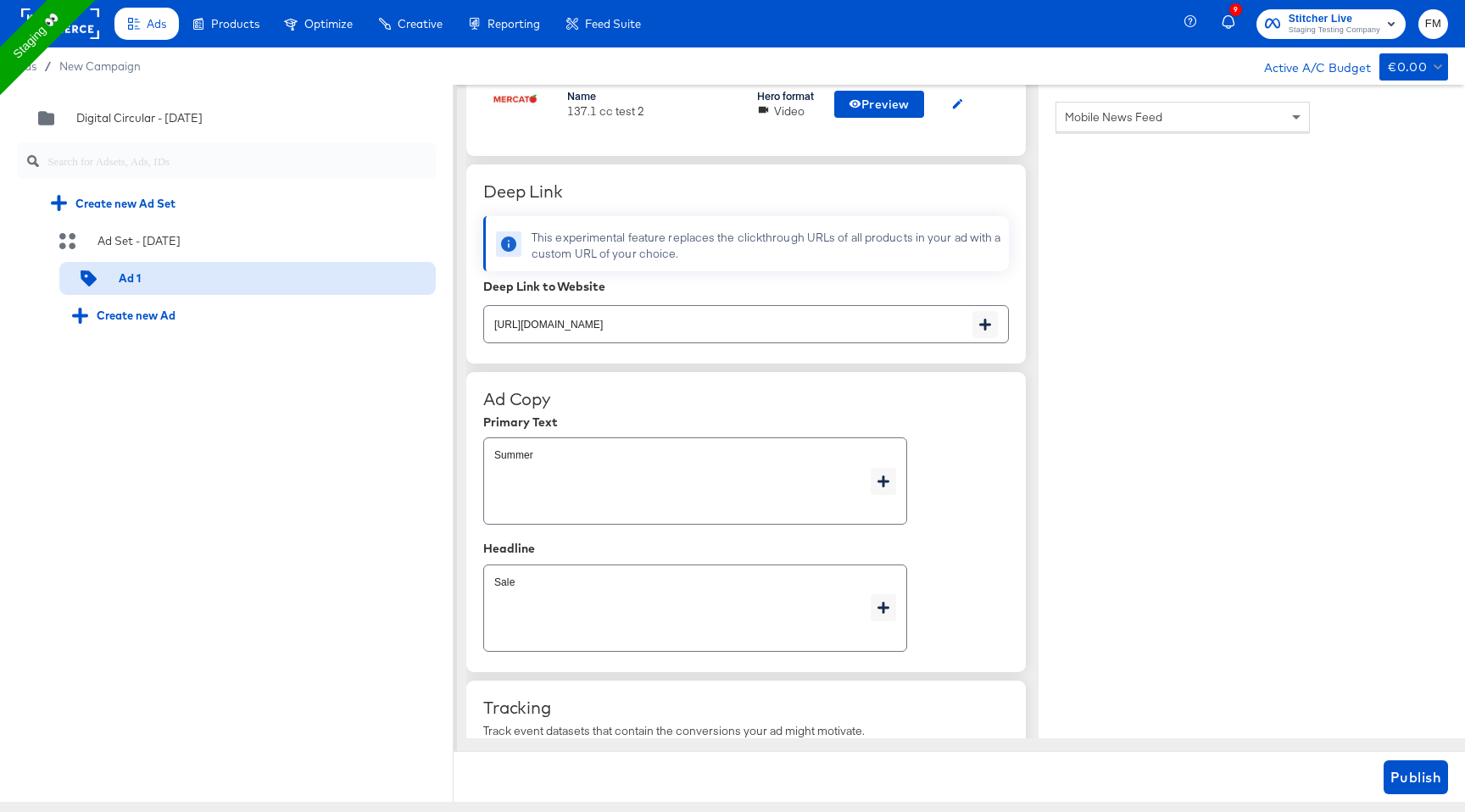
scroll to position [979, 0]
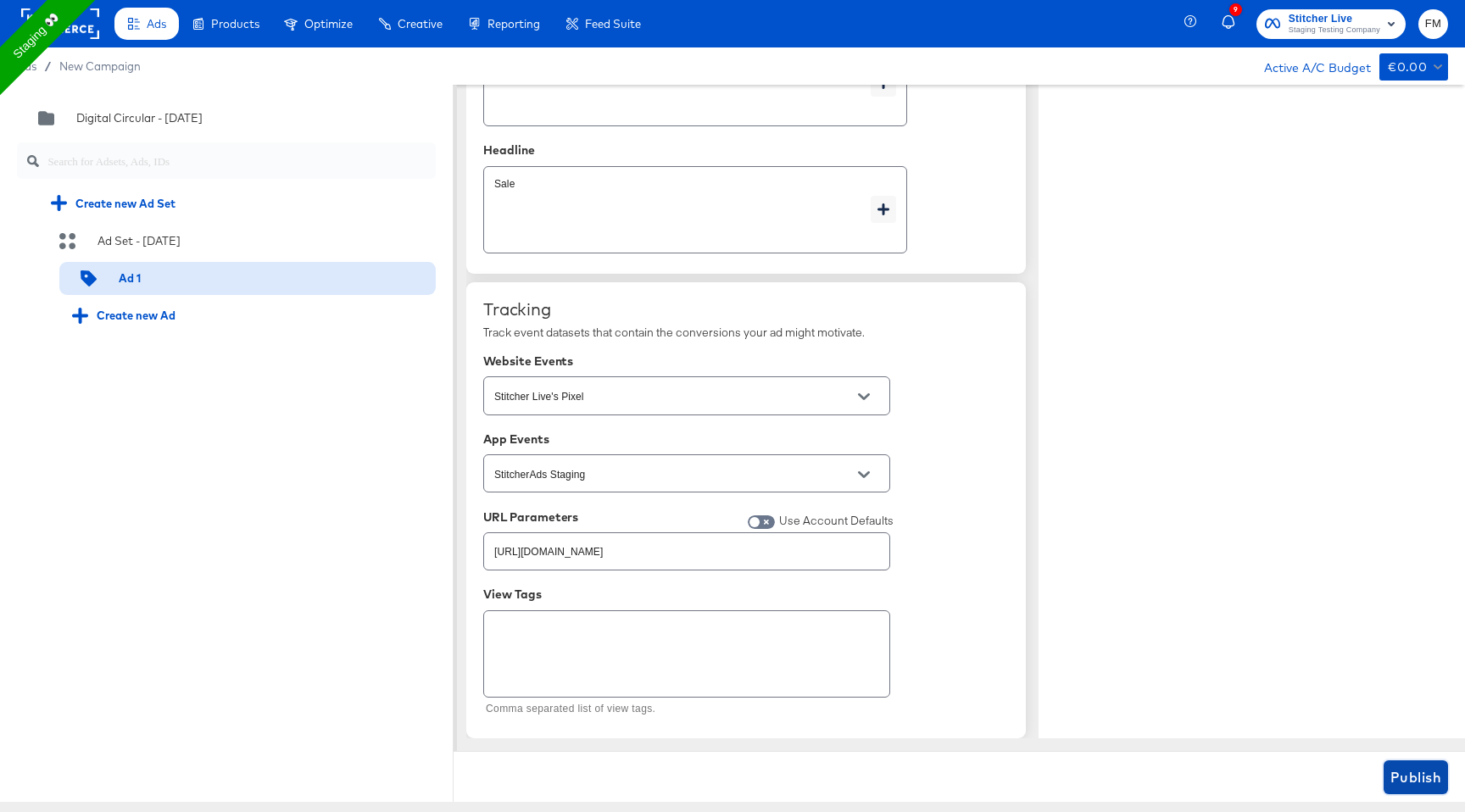
click at [1424, 779] on span "Publish" at bounding box center [1415, 776] width 51 height 24
type textarea "x"
